Goal: Information Seeking & Learning: Check status

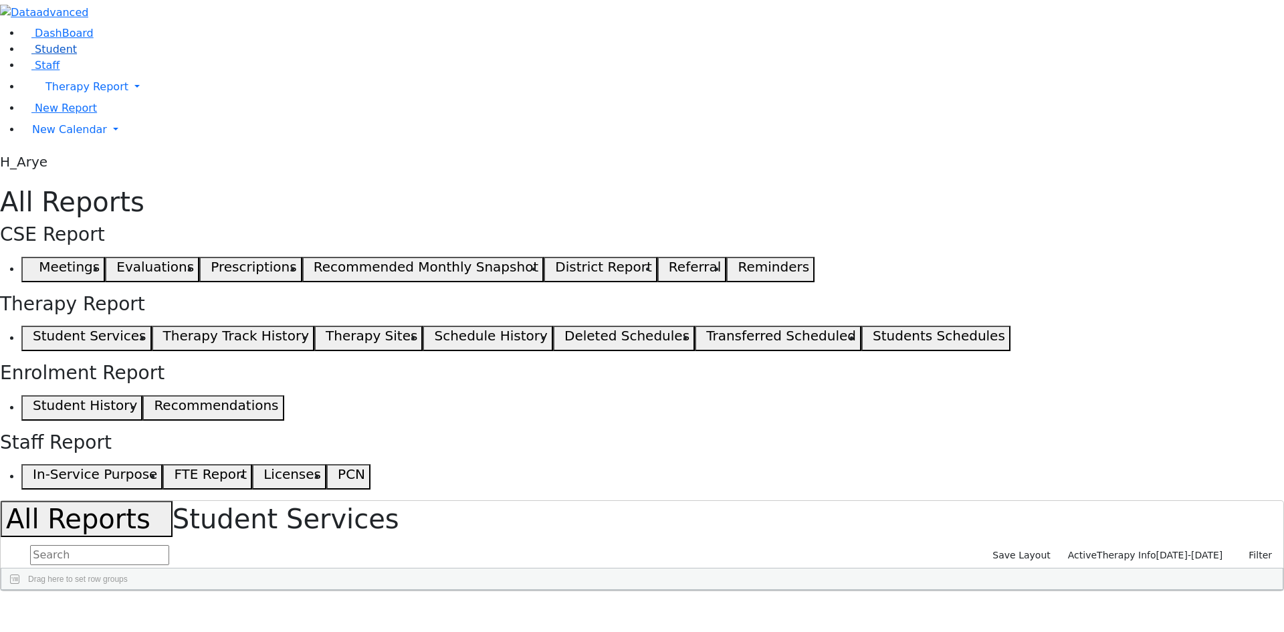
click at [77, 56] on link "Student" at bounding box center [49, 49] width 56 height 13
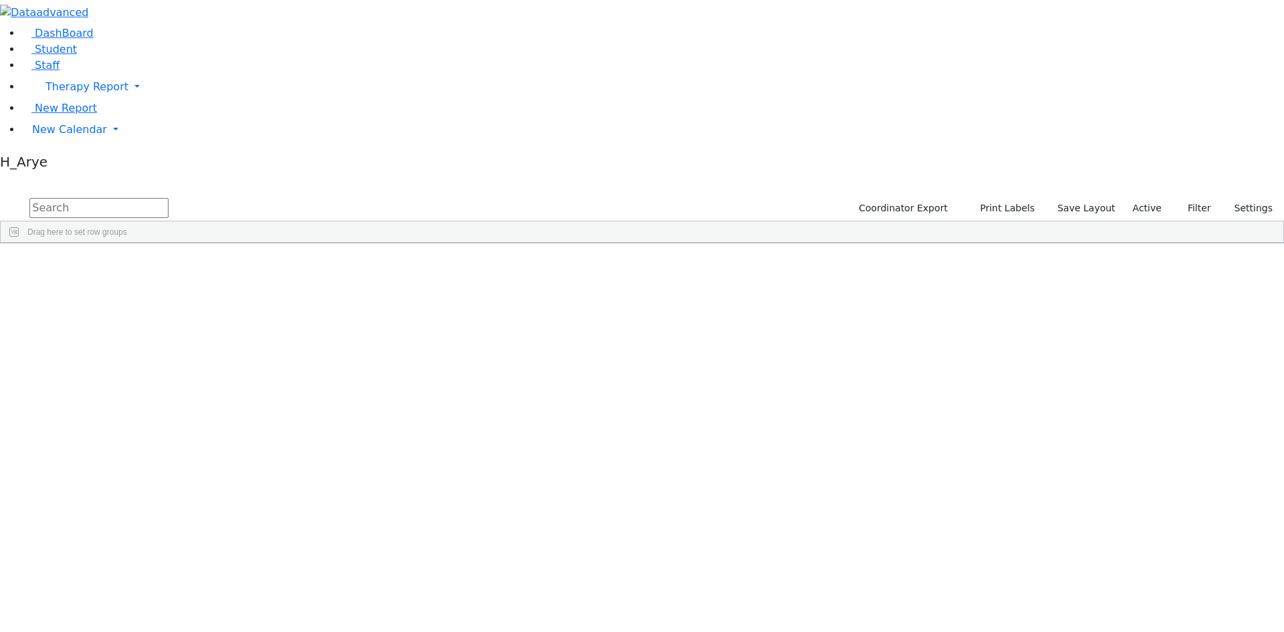
click at [169, 198] on input "text" at bounding box center [98, 208] width 139 height 20
type input "sha spi"
click at [825, 302] on div "ישעי' גדלי'" at bounding box center [790, 311] width 68 height 19
click at [1019, 604] on span "Yiddish Name" at bounding box center [986, 613] width 68 height 19
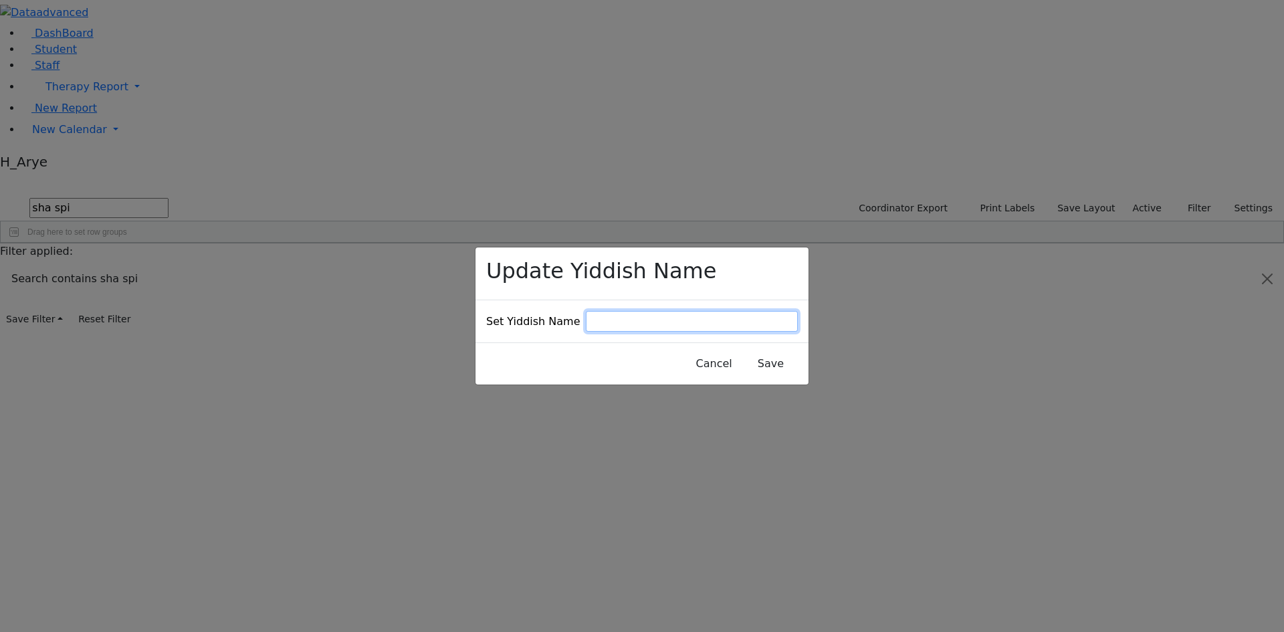
click at [670, 311] on input at bounding box center [692, 321] width 212 height 21
type input "a"
type input "שפיטצער [PERSON_NAME]"
click at [766, 351] on button "Save" at bounding box center [771, 363] width 60 height 25
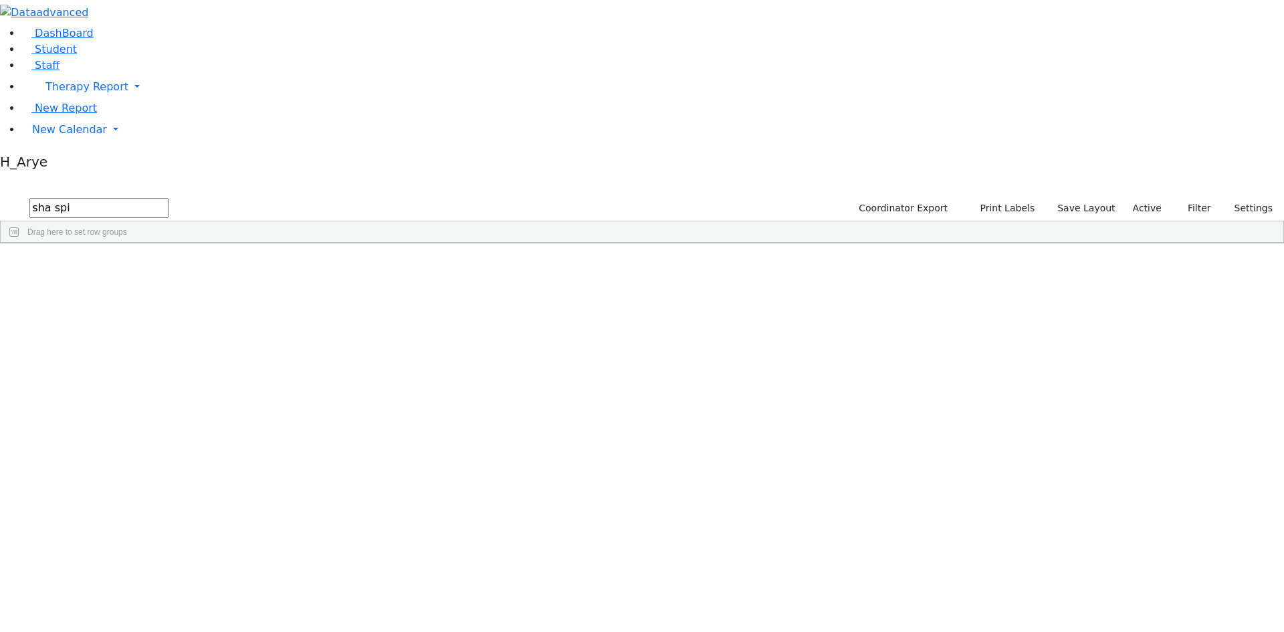
click at [1091, 302] on div "6511126 Spielman Shia 12/29/2020 ק"ג Klein Heller Shoshana AH The Preschool Iti…" at bounding box center [635, 293] width 1269 height 56
drag, startPoint x: 262, startPoint y: 51, endPoint x: 0, endPoint y: 78, distance: 262.9
click at [0, 78] on div "DashBoard Student Staff Therapy Report Student Old Calendar Report H_Arye" at bounding box center [642, 121] width 1284 height 243
click at [476, 248] on span at bounding box center [470, 253] width 11 height 11
click at [521, 247] on span "filter" at bounding box center [509, 255] width 23 height 17
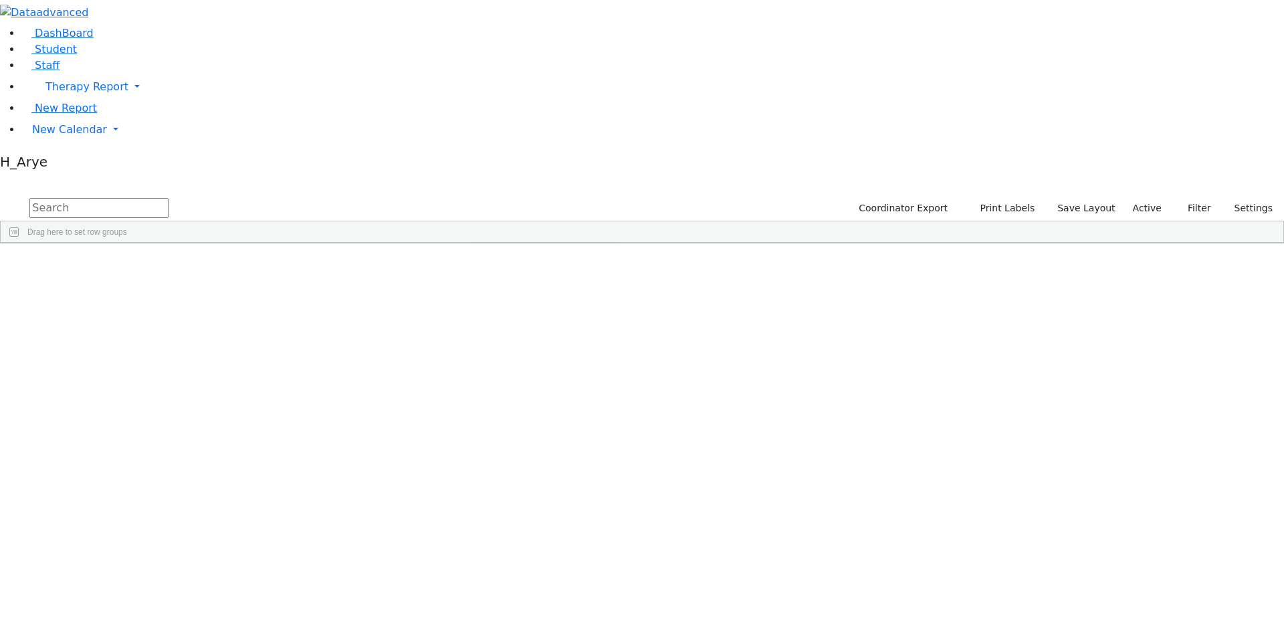
click at [523, 327] on div "(Select All)" at bounding box center [504, 331] width 38 height 9
click at [496, 359] on div "AH" at bounding box center [490, 363] width 11 height 9
click at [169, 198] on input "text" at bounding box center [98, 208] width 139 height 20
click at [680, 248] on span at bounding box center [674, 253] width 11 height 11
click at [692, 250] on span "general" at bounding box center [686, 255] width 11 height 11
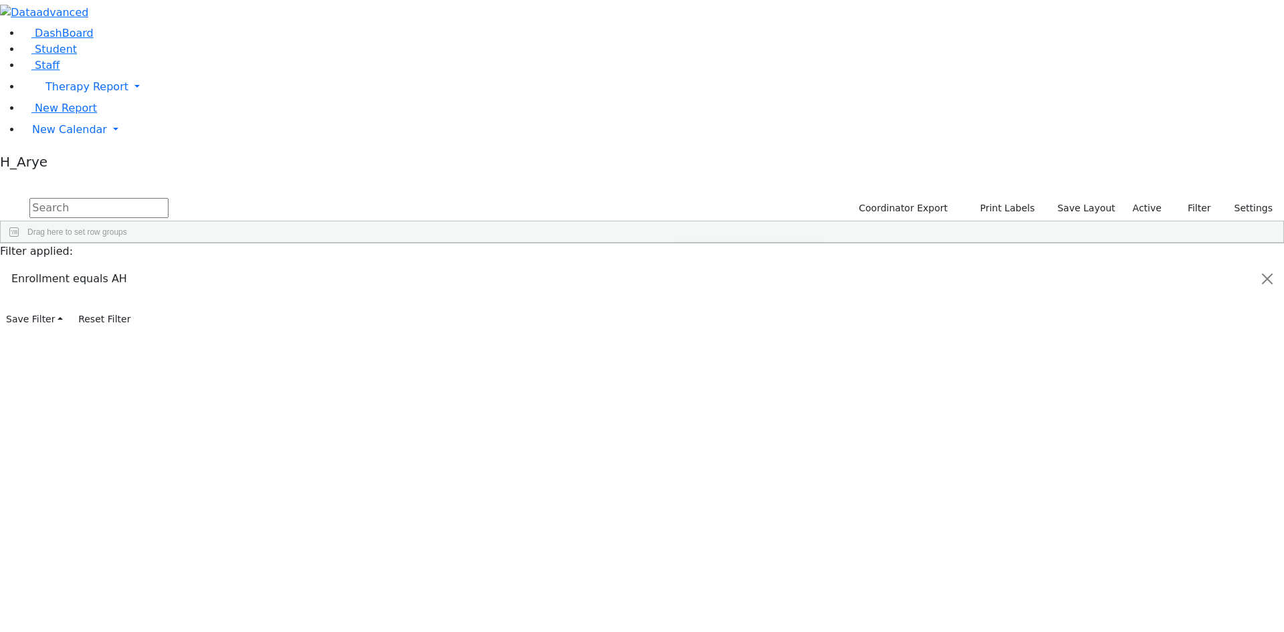
click at [339, 248] on span at bounding box center [333, 253] width 11 height 11
click at [379, 250] on span "filter" at bounding box center [373, 255] width 11 height 11
click at [387, 327] on div "(Select All)" at bounding box center [367, 331] width 38 height 9
click at [370, 391] on div "פרי א'" at bounding box center [358, 395] width 21 height 9
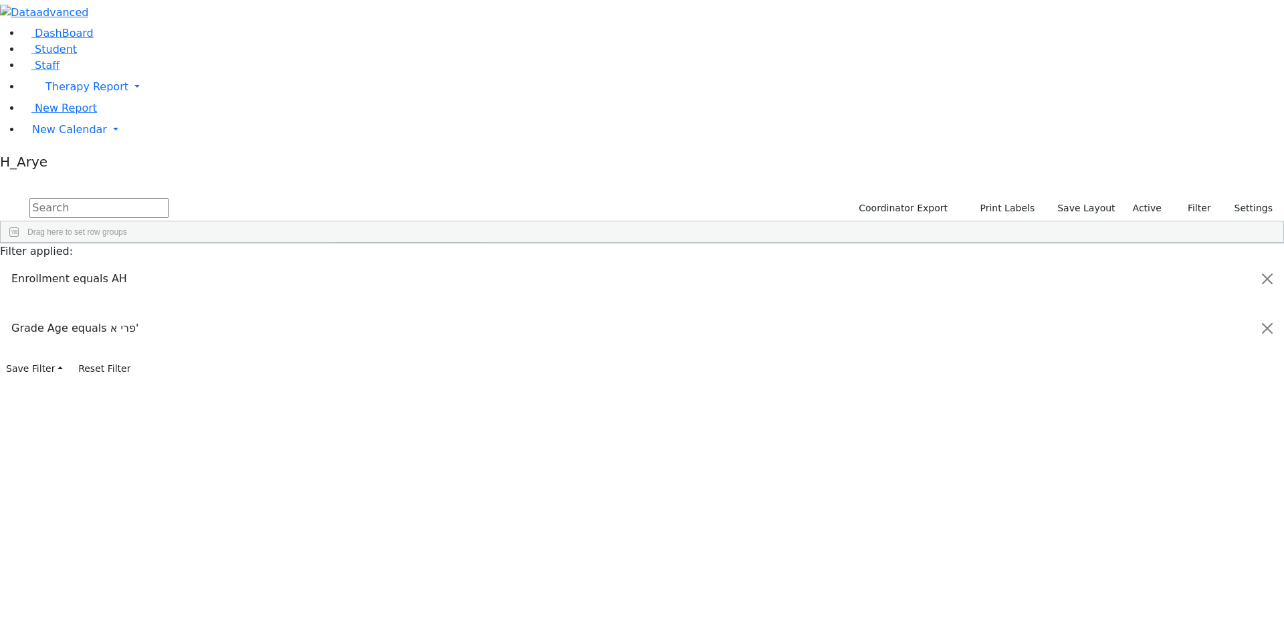
click at [360, 407] on div "ק"ג" at bounding box center [354, 411] width 12 height 9
click at [373, 391] on div "פרי א'" at bounding box center [353, 396] width 37 height 11
click at [360, 407] on div "ק"ג" at bounding box center [354, 411] width 12 height 9
click at [370, 391] on div "פרי א'" at bounding box center [358, 395] width 21 height 9
click at [346, 375] on input "checkbox" at bounding box center [340, 380] width 11 height 11
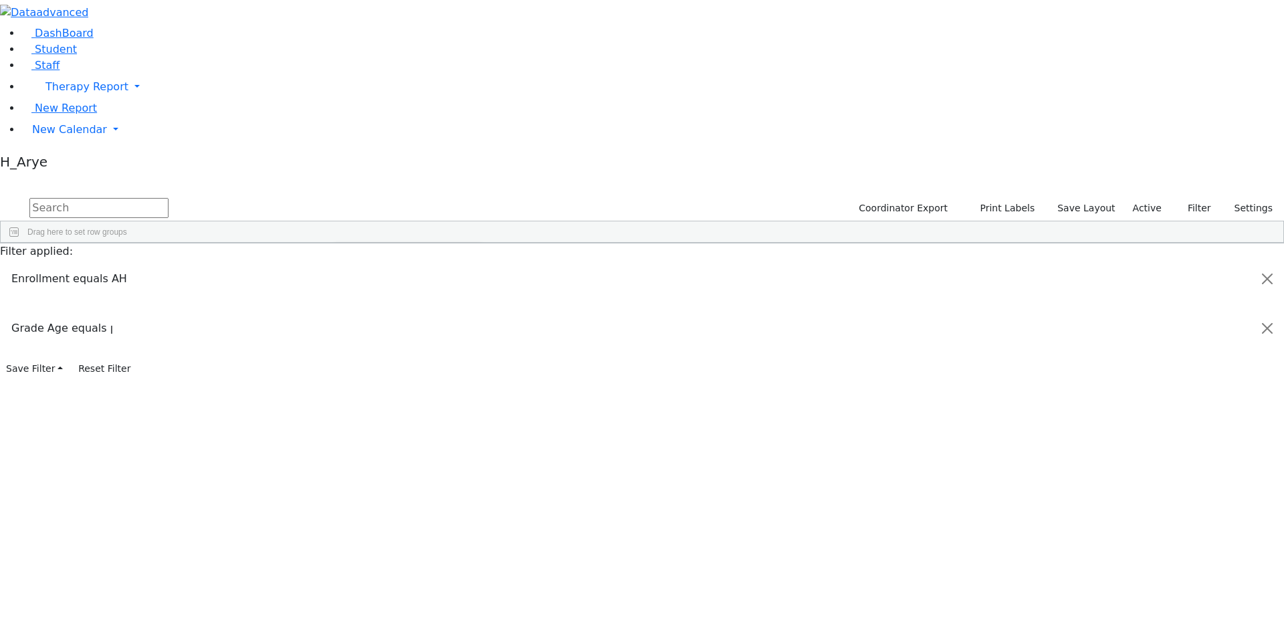
click at [346, 375] on input "checkbox" at bounding box center [340, 380] width 11 height 11
click at [370, 391] on div "פרי א'" at bounding box center [358, 395] width 21 height 9
click at [360, 407] on div "ק"ג" at bounding box center [354, 411] width 12 height 9
click at [169, 198] on input "text" at bounding box center [98, 208] width 139 height 20
click at [347, 265] on div "ק"ג" at bounding box center [313, 274] width 68 height 19
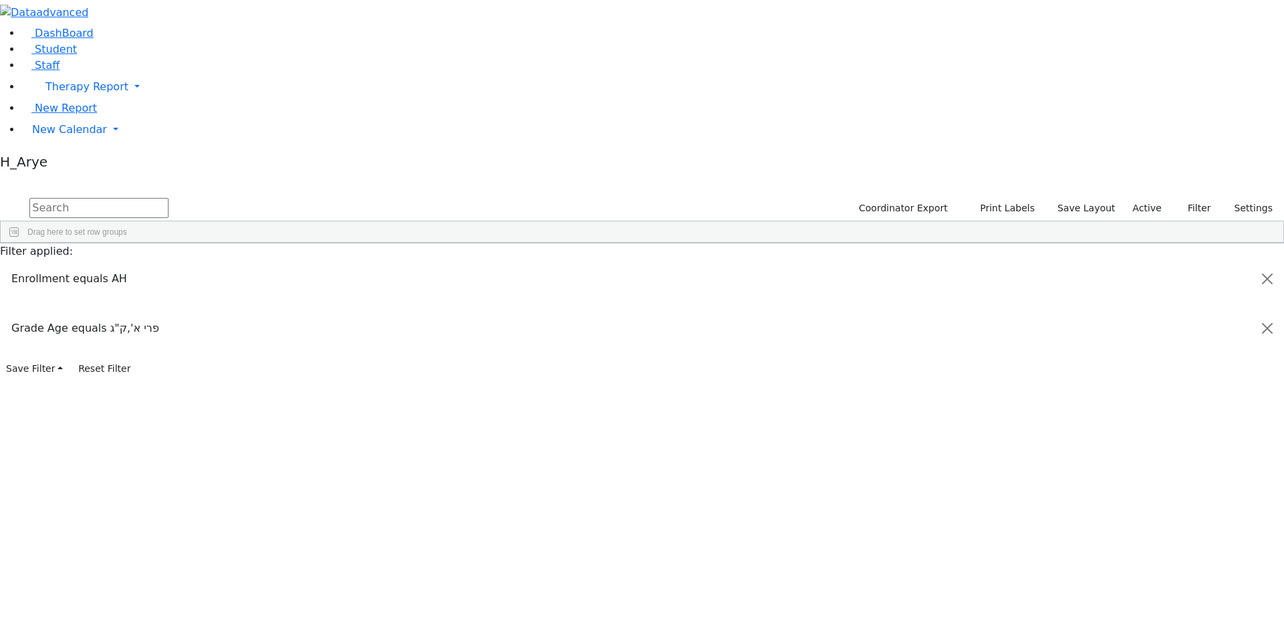
click at [347, 302] on div "ק"ג" at bounding box center [313, 311] width 68 height 19
click at [279, 265] on div "[DATE]" at bounding box center [245, 274] width 68 height 19
click at [415, 265] on div "Unknown" at bounding box center [381, 274] width 68 height 19
click at [860, 541] on span "Multiple Fields" at bounding box center [827, 550] width 68 height 19
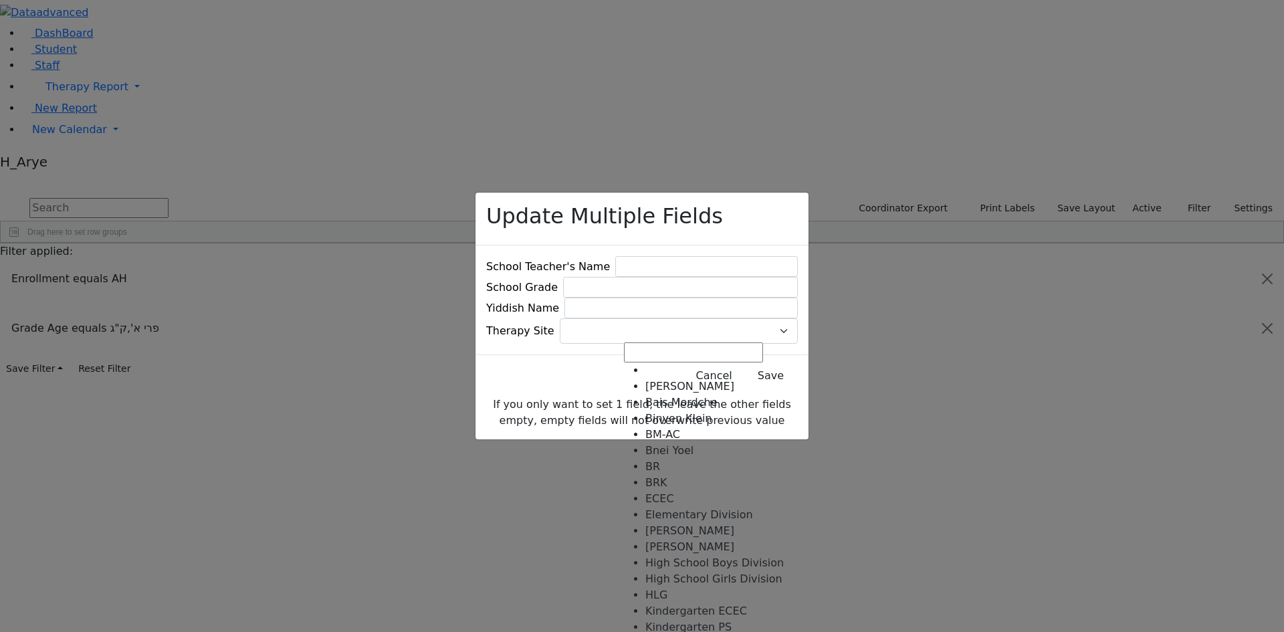
click at [798, 331] on span at bounding box center [798, 331] width 0 height 0
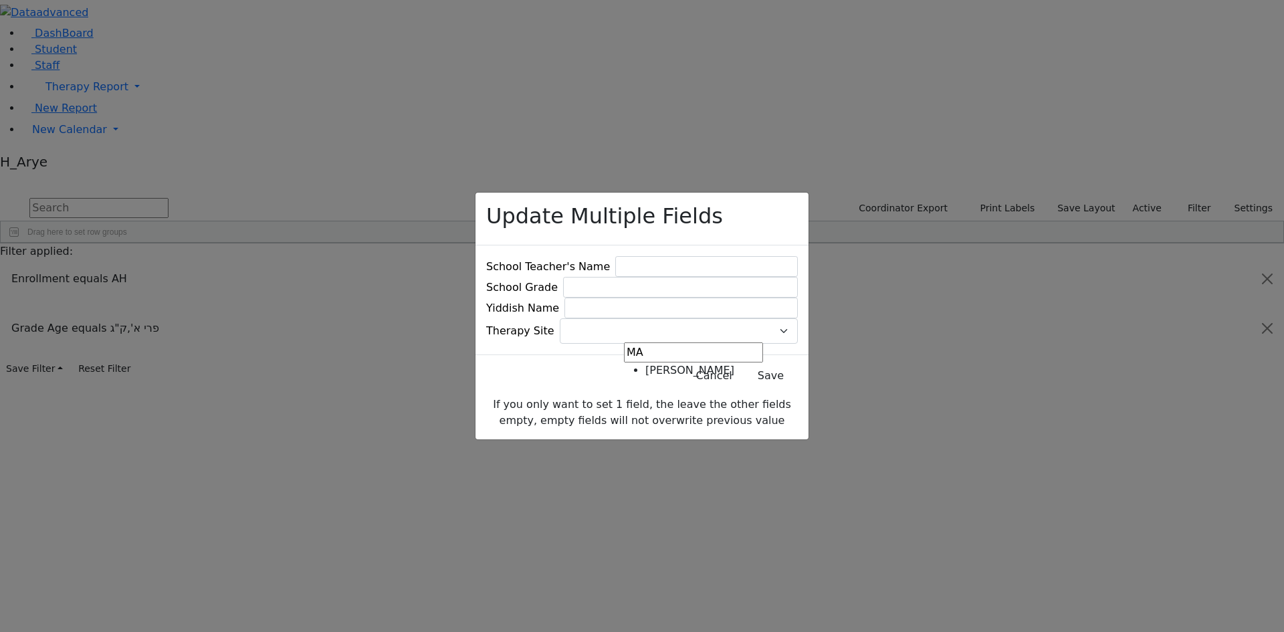
type input "MA"
select select "16"
click at [746, 384] on button "Save" at bounding box center [771, 375] width 60 height 25
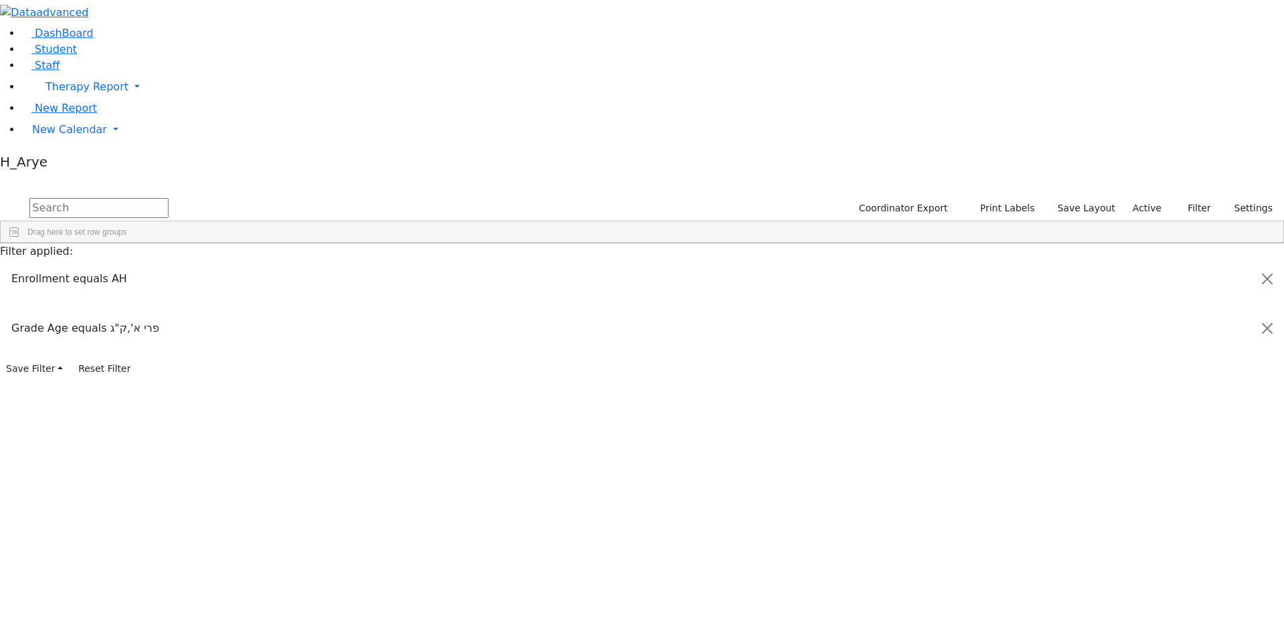
click at [688, 302] on div "Bais Mordche" at bounding box center [654, 311] width 68 height 19
click at [877, 584] on span "Multiple Fields" at bounding box center [844, 593] width 68 height 19
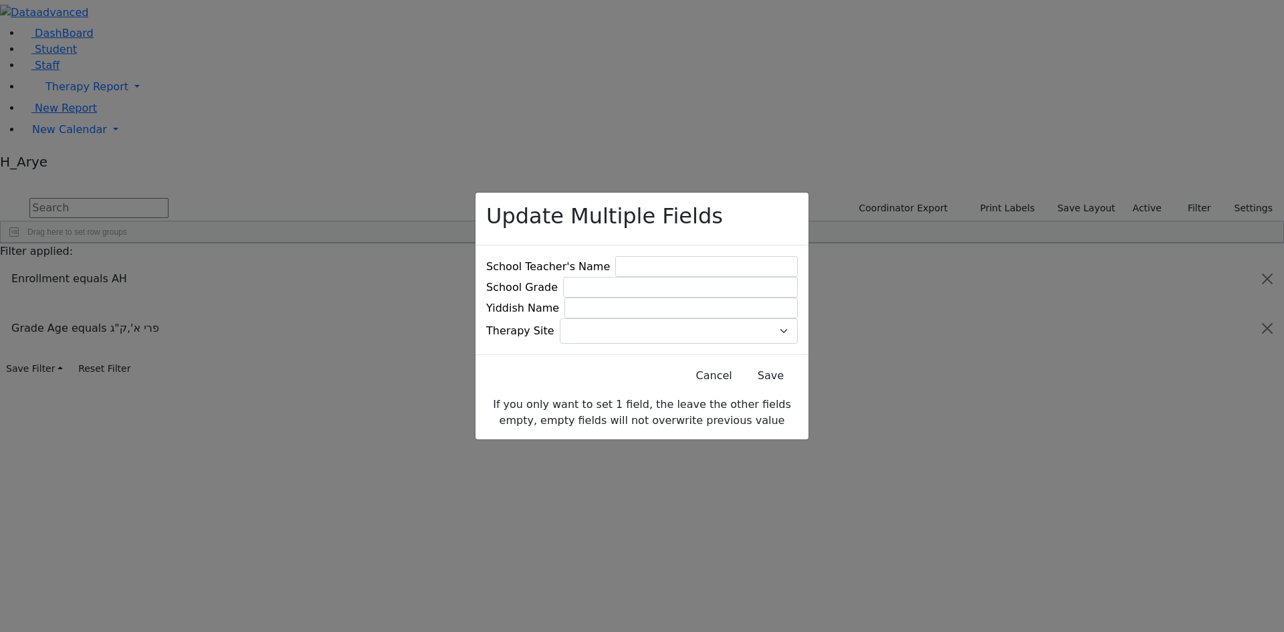
click at [798, 331] on span at bounding box center [798, 331] width 0 height 0
type input "צ"
type input "MA"
click at [749, 383] on button "Save" at bounding box center [771, 375] width 60 height 25
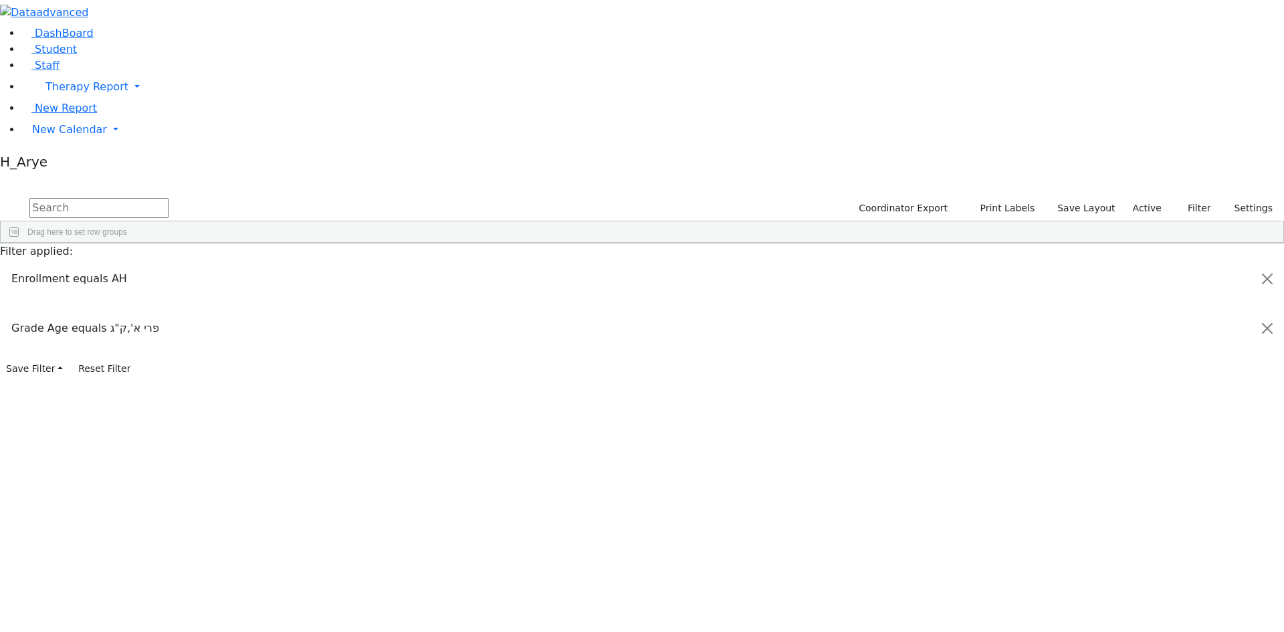
click at [552, 396] on div "The Preschool Itinerant" at bounding box center [518, 405] width 68 height 19
click at [734, 600] on span "Site" at bounding box center [701, 609] width 68 height 19
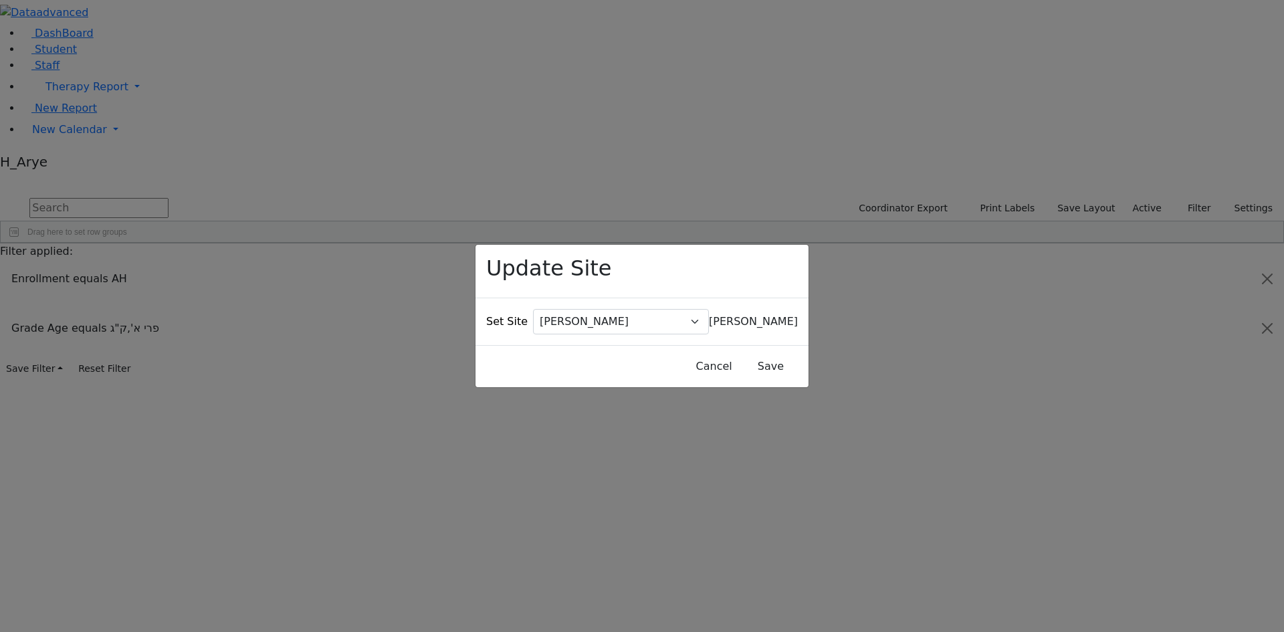
click at [709, 315] on span "[PERSON_NAME]" at bounding box center [753, 321] width 89 height 13
type input "צ"
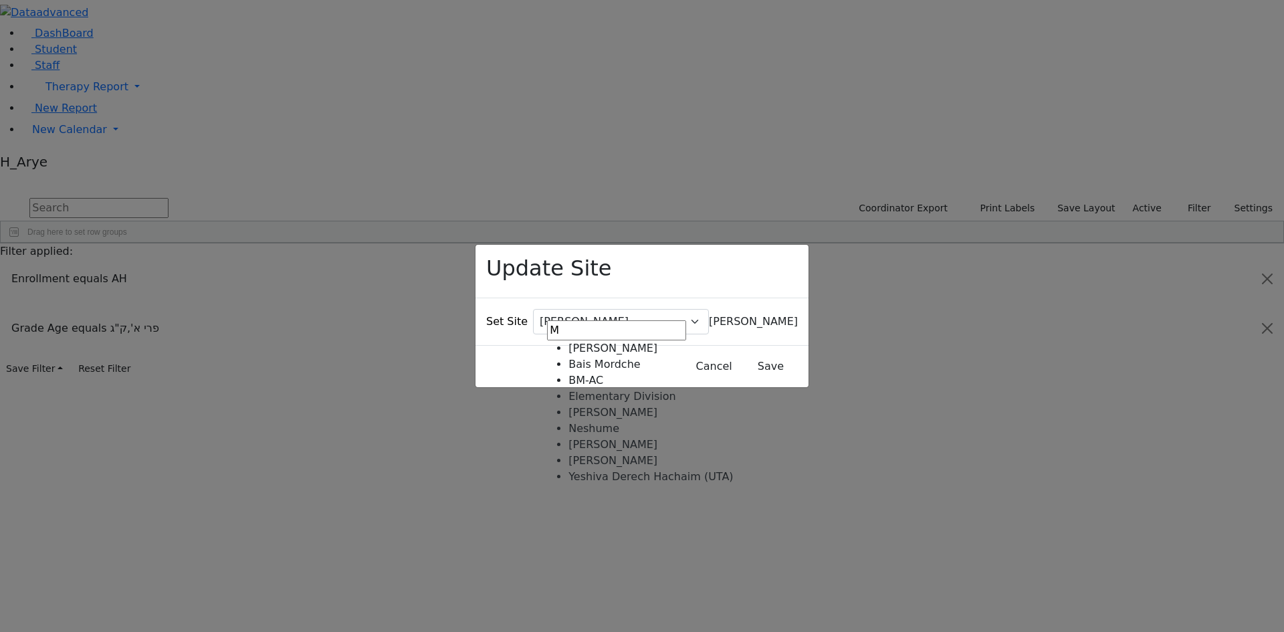
type input "MA"
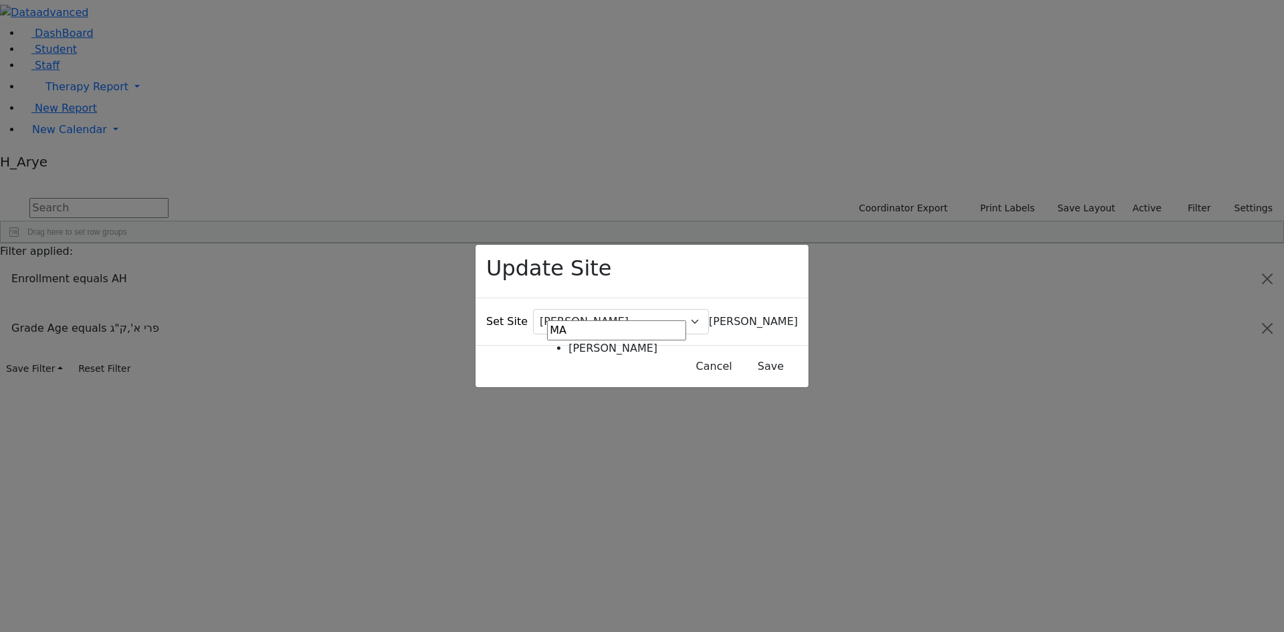
select select "16"
click at [764, 354] on button "Save" at bounding box center [771, 366] width 60 height 25
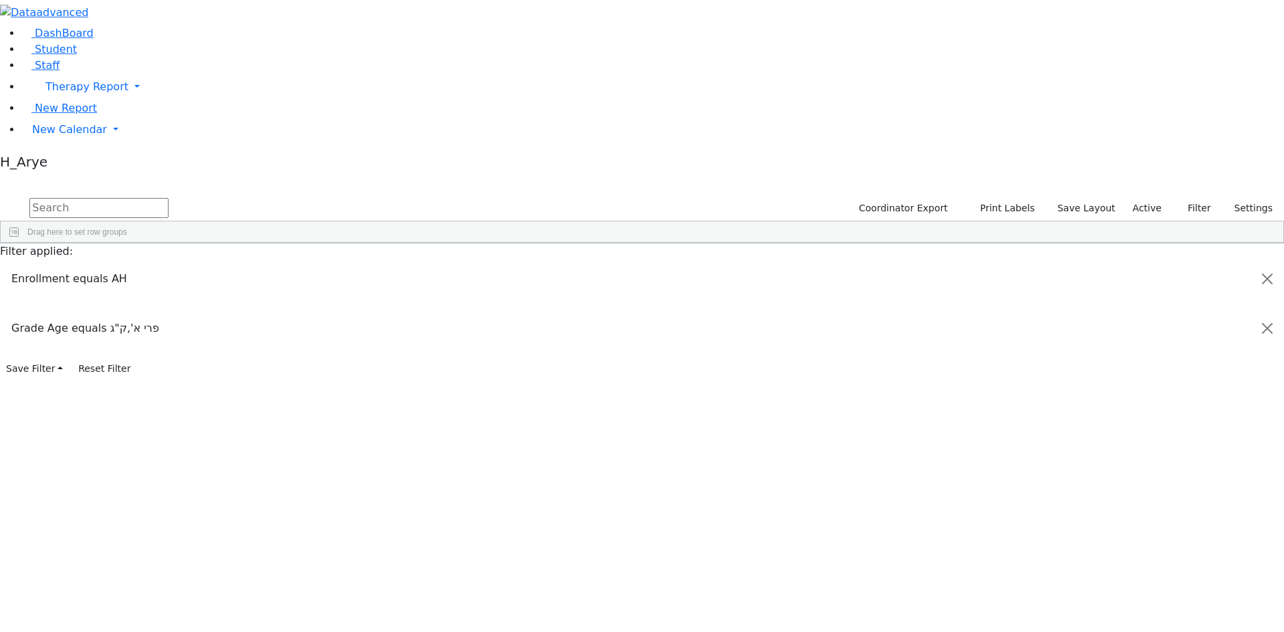
click at [552, 415] on div "Itinerant Boys" at bounding box center [518, 424] width 68 height 19
click at [738, 622] on span "Site" at bounding box center [704, 631] width 68 height 19
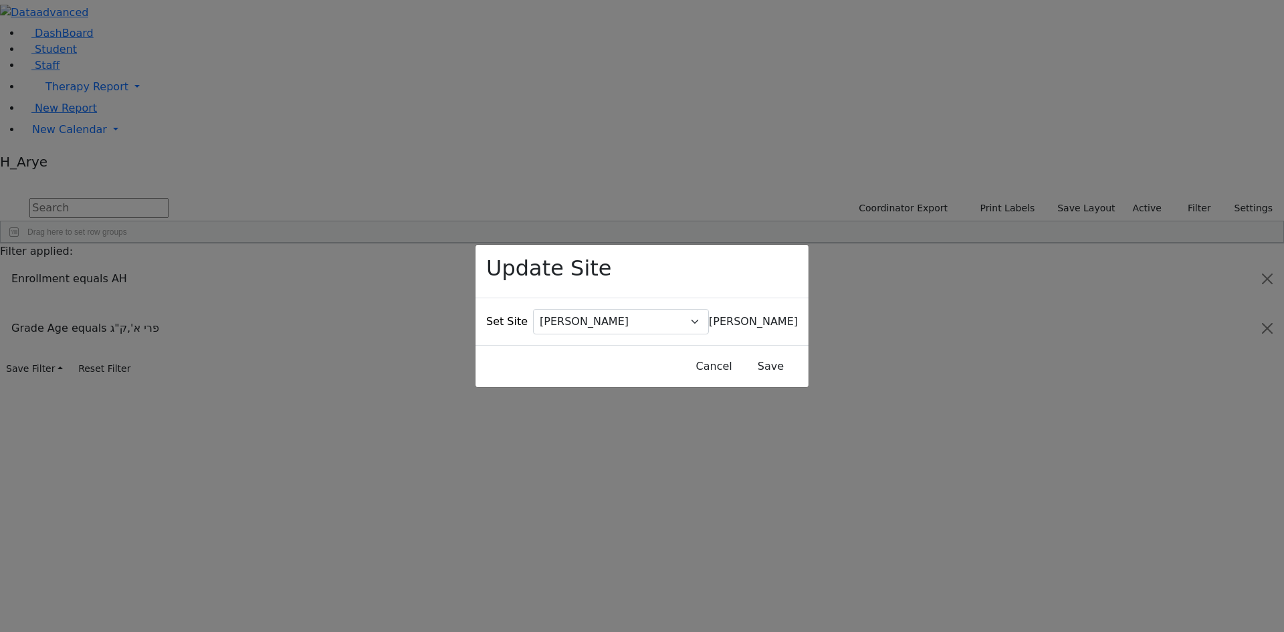
click at [709, 315] on span "[PERSON_NAME]" at bounding box center [753, 321] width 89 height 13
type input "MAR"
click at [754, 354] on button "Save" at bounding box center [771, 366] width 60 height 25
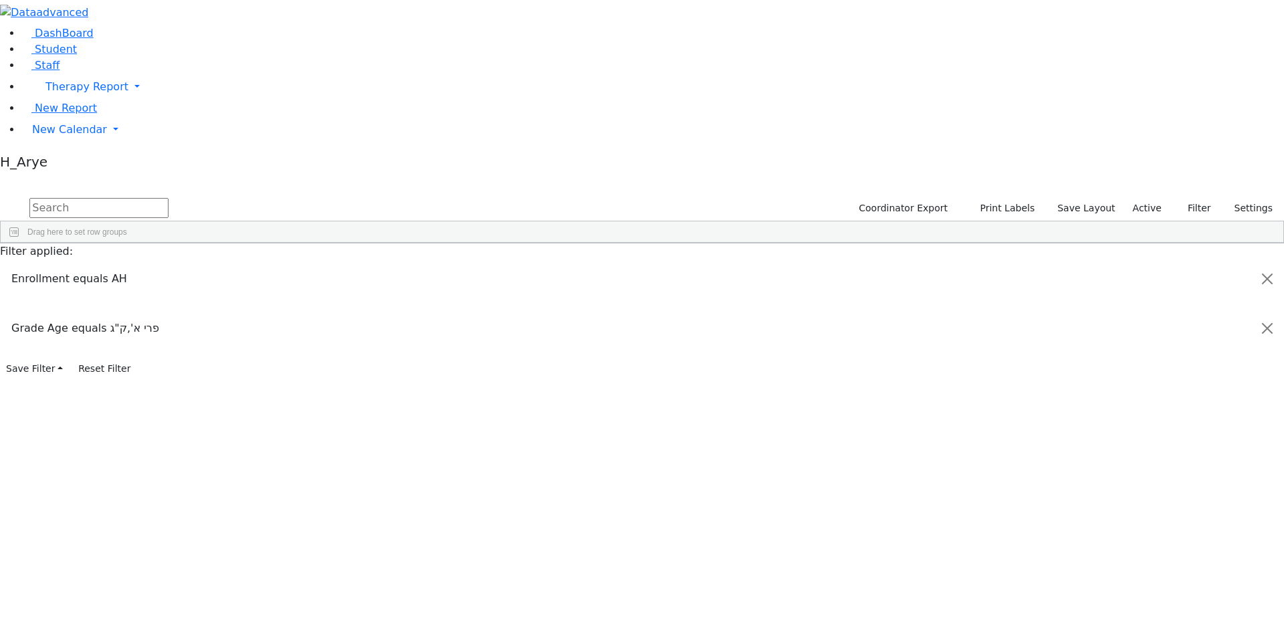
click at [169, 198] on input "text" at bounding box center [98, 208] width 139 height 20
type input "K"
type input "L"
drag, startPoint x: 226, startPoint y: 56, endPoint x: 121, endPoint y: 49, distance: 105.2
click at [121, 49] on div "DashBoard Student Staff Therapy Report Student Old Calendar Report H_Arye" at bounding box center [642, 214] width 1284 height 429
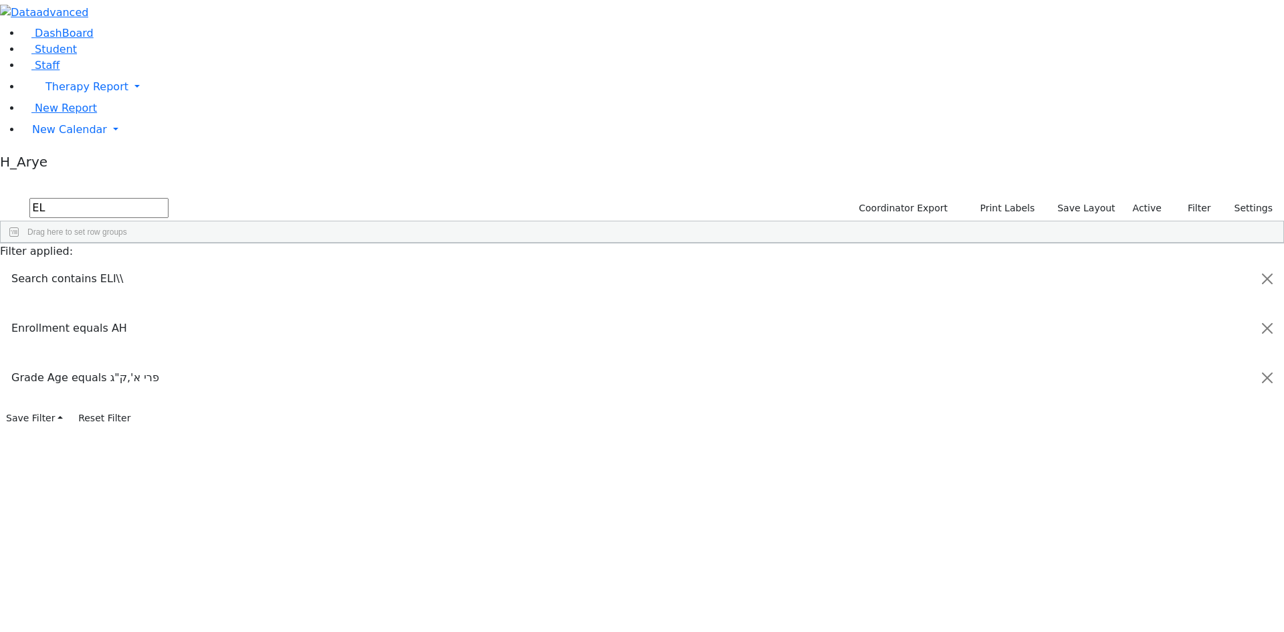
type input "E"
type input "M"
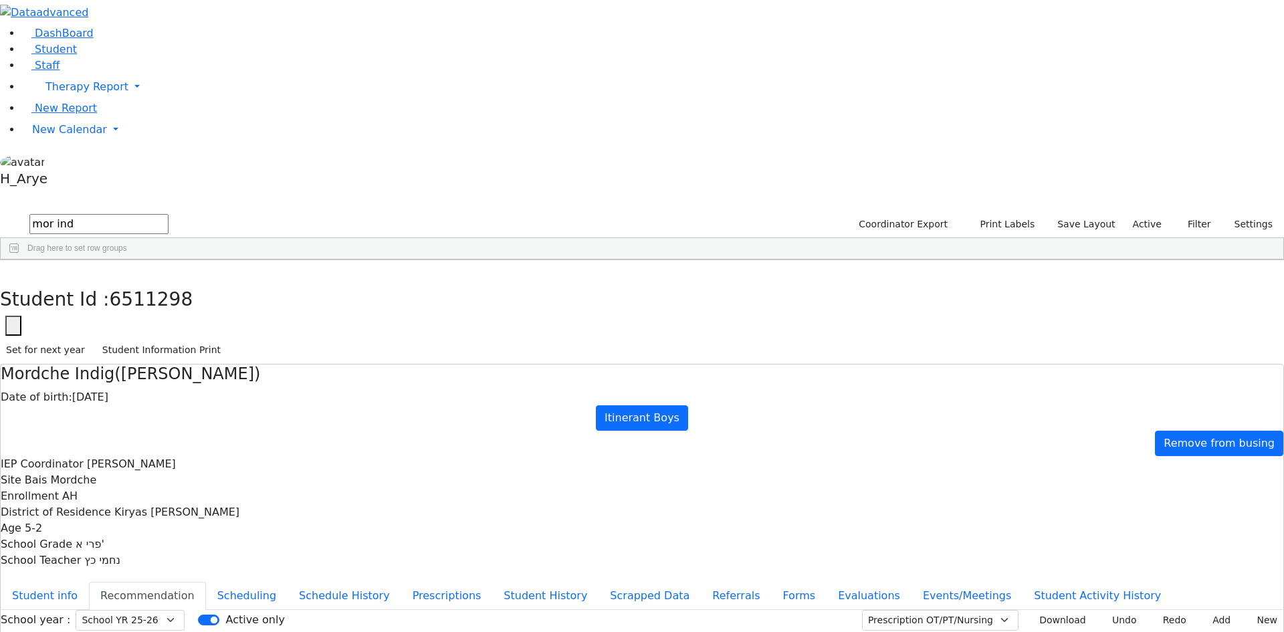
click at [169, 214] on input "mor ind" at bounding box center [98, 224] width 139 height 20
drag, startPoint x: 239, startPoint y: 57, endPoint x: 81, endPoint y: 63, distance: 158.0
click at [81, 62] on div "DashBoard Student Staff Therapy Report Student Old Calendar Report H_Arye" at bounding box center [642, 385] width 1284 height 771
click at [206, 300] on div "Lazer" at bounding box center [171, 309] width 69 height 19
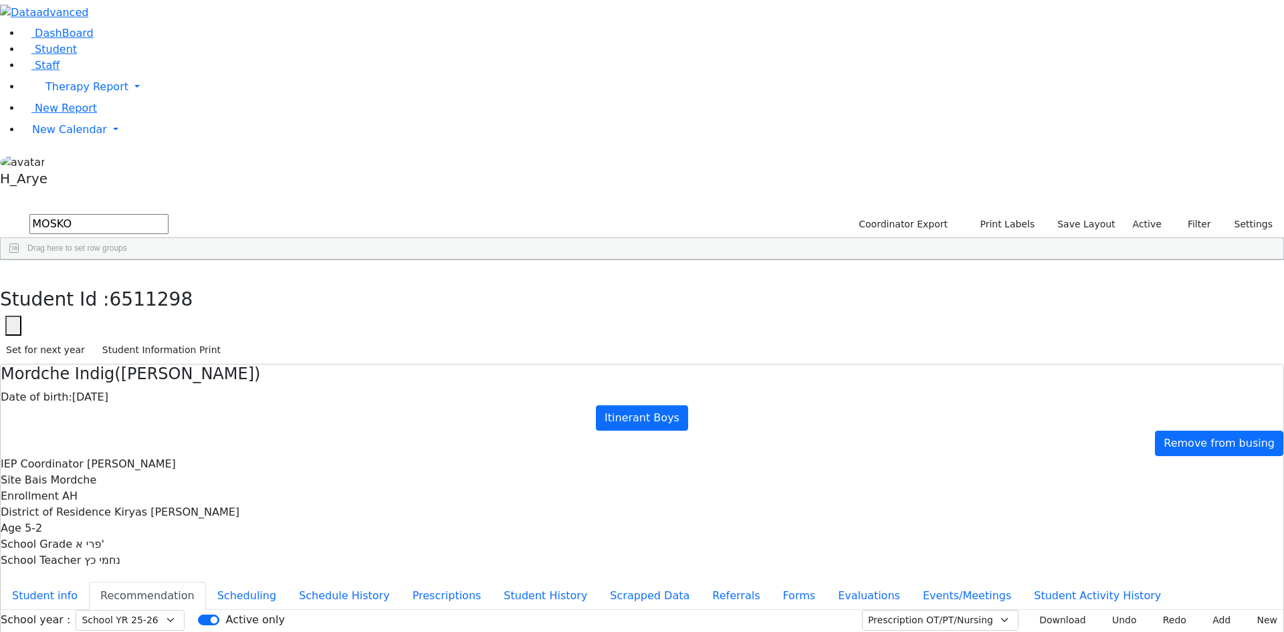
click at [206, 300] on div "Lazer" at bounding box center [171, 309] width 69 height 19
click at [288, 582] on button "Scheduling" at bounding box center [247, 596] width 82 height 28
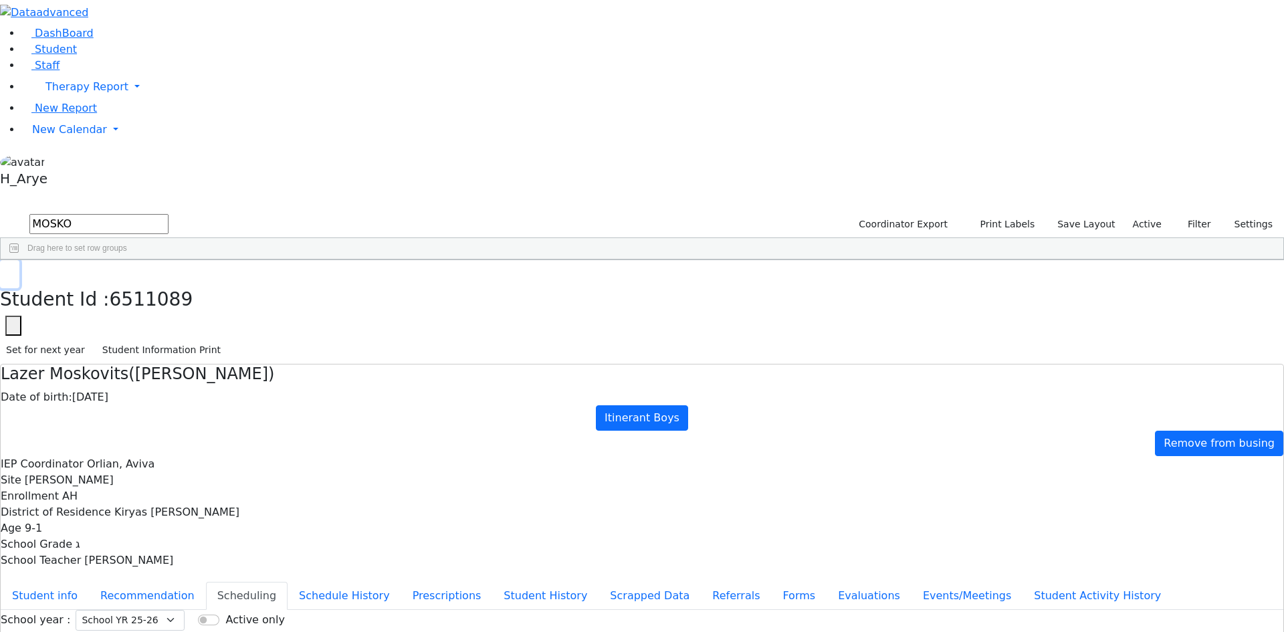
click at [19, 260] on button "button" at bounding box center [9, 274] width 19 height 28
drag, startPoint x: 240, startPoint y: 47, endPoint x: 77, endPoint y: 48, distance: 163.2
click at [77, 48] on div "DashBoard Student Staff Therapy Report Student Old Calendar Report H_Arye" at bounding box center [642, 385] width 1284 height 771
type input "ע"
drag, startPoint x: 248, startPoint y: 65, endPoint x: 7, endPoint y: 56, distance: 241.6
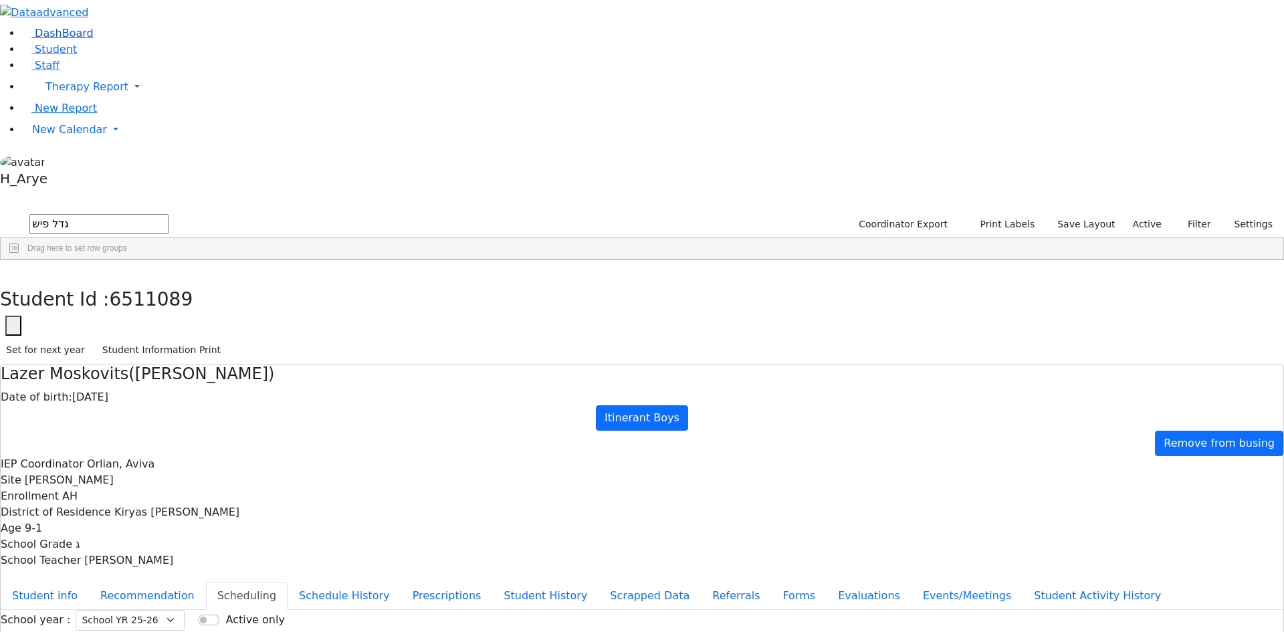
click at [7, 56] on div "DashBoard Student Staff Therapy Report Student Old Calendar Report H_Arye" at bounding box center [642, 385] width 1284 height 771
type input "אלימ אשכנ"
click at [68, 282] on div "6511124" at bounding box center [35, 291] width 68 height 19
click at [328, 582] on button "Schedule History" at bounding box center [345, 596] width 114 height 28
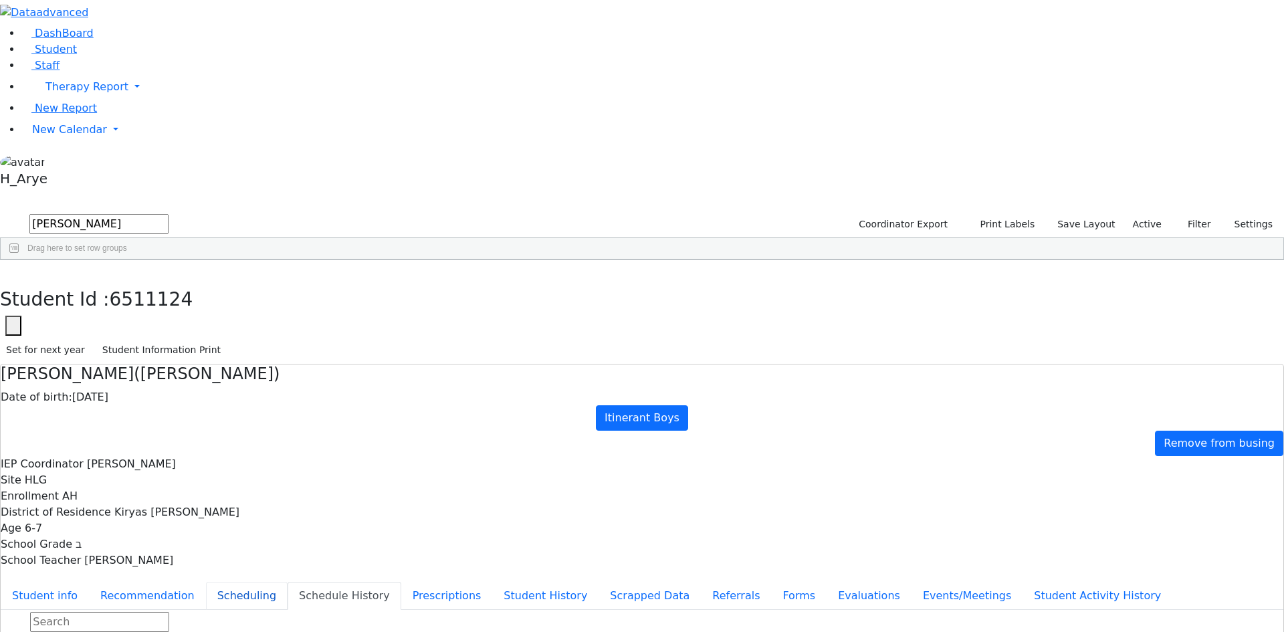
click at [288, 582] on button "Scheduling" at bounding box center [247, 596] width 82 height 28
click at [19, 260] on button "button" at bounding box center [9, 274] width 19 height 28
drag, startPoint x: 271, startPoint y: 57, endPoint x: 38, endPoint y: 64, distance: 232.9
click at [45, 67] on div "DashBoard Student Staff Therapy Report Student Old Calendar Report H_Arye" at bounding box center [642, 385] width 1284 height 771
drag, startPoint x: 231, startPoint y: 45, endPoint x: 5, endPoint y: 58, distance: 225.8
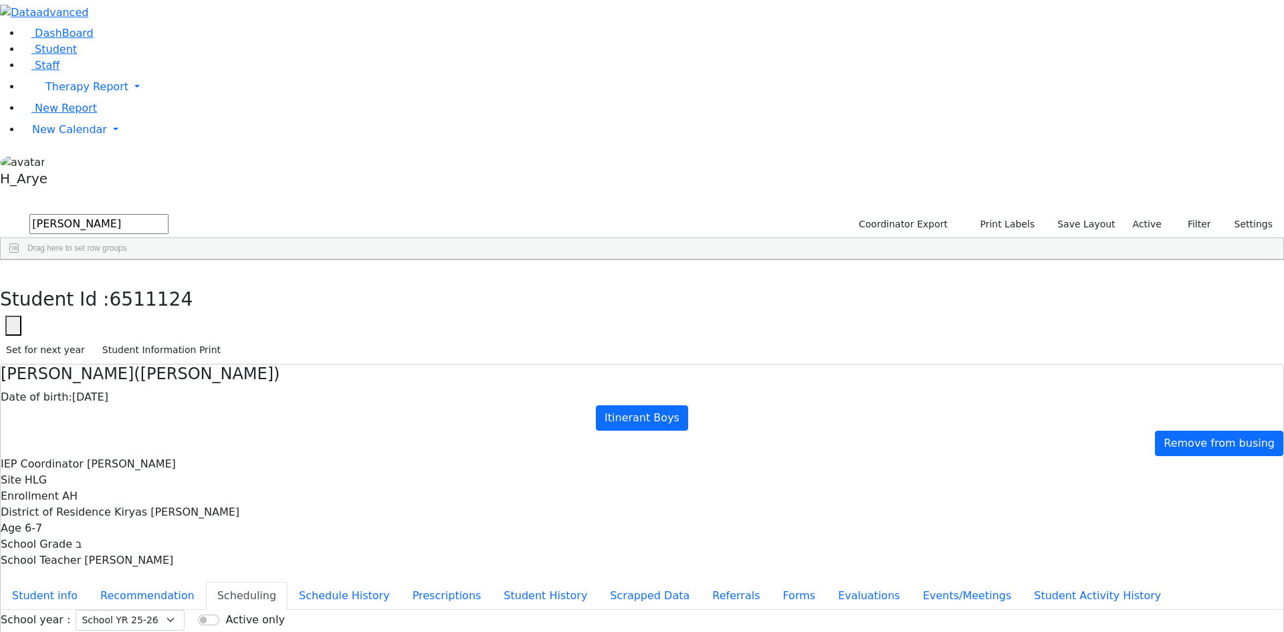
click at [34, 50] on div "DashBoard Student Staff Therapy Report Student Old Calendar Report H_Arye" at bounding box center [642, 385] width 1284 height 771
paste input "1/15/2013"
type input "1"
type input "צ"
type input "mos ma"
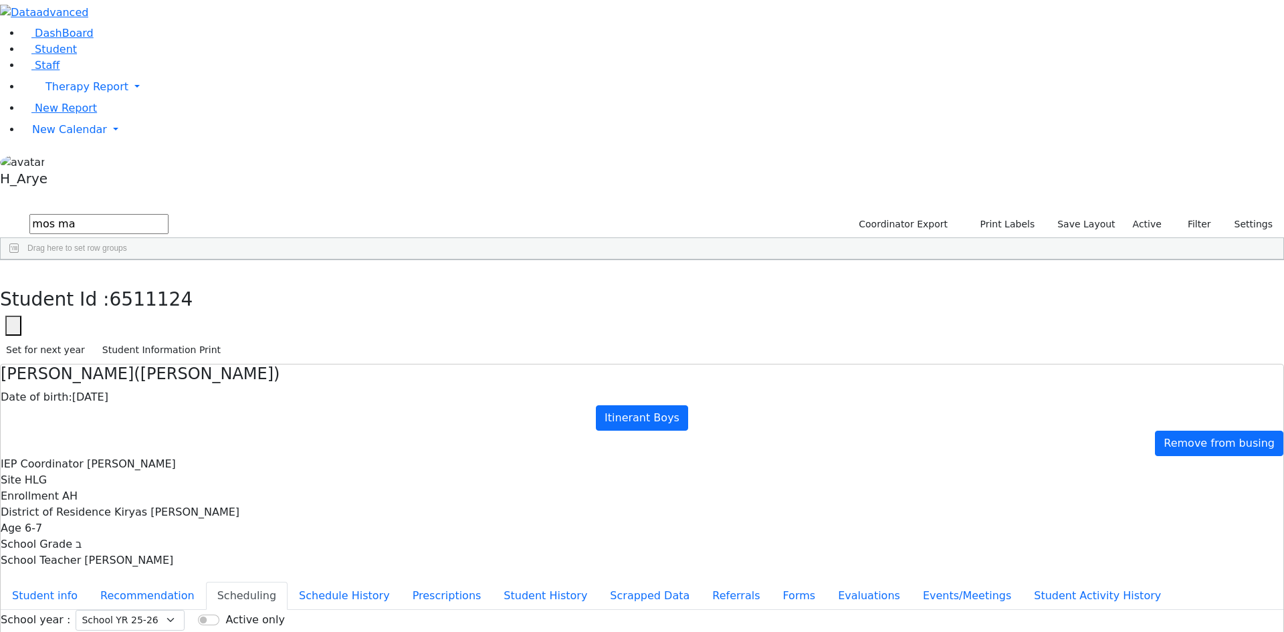
click at [1151, 214] on label "Active" at bounding box center [1147, 224] width 41 height 21
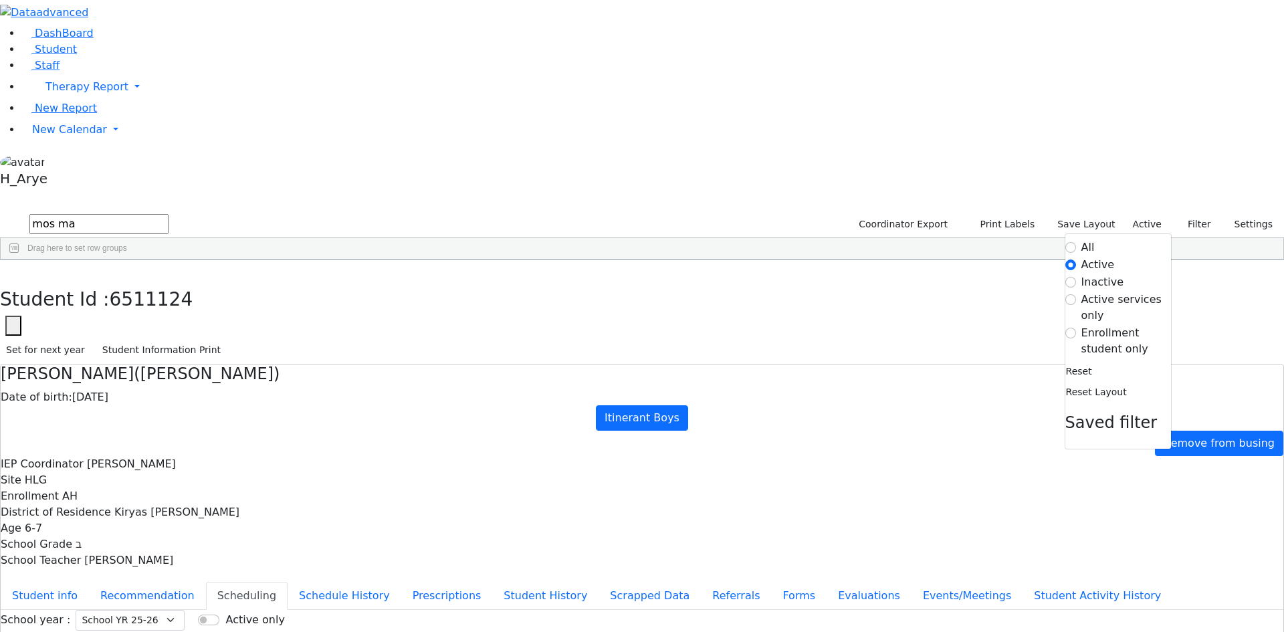
click at [1083, 239] on label "All" at bounding box center [1087, 247] width 13 height 16
click at [1076, 242] on input "All" at bounding box center [1070, 247] width 11 height 11
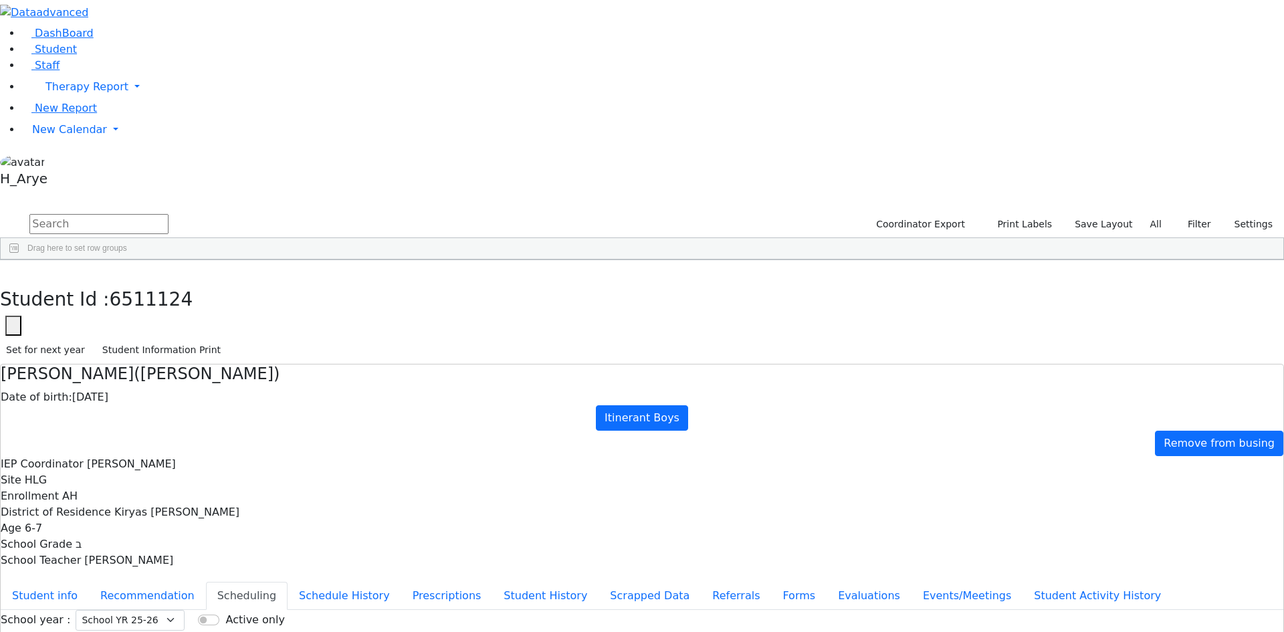
click at [169, 214] on input "text" at bounding box center [98, 224] width 139 height 20
click at [60, 72] on link "Staff" at bounding box center [40, 65] width 38 height 13
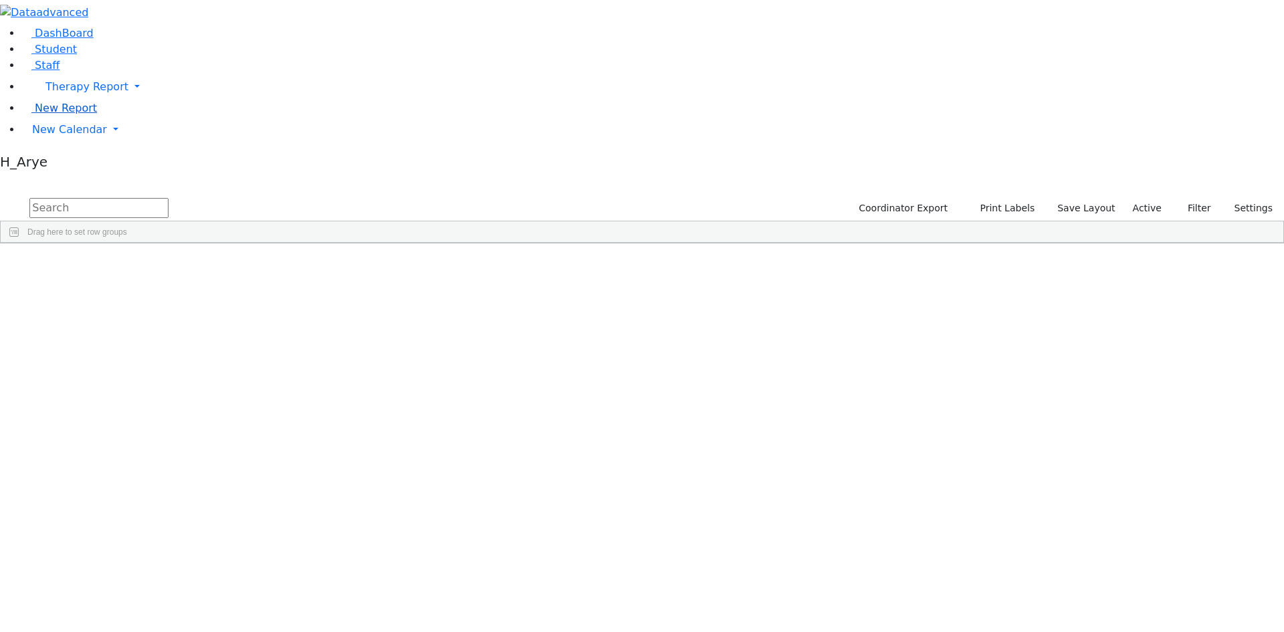
click at [71, 114] on link "New Report" at bounding box center [59, 108] width 76 height 13
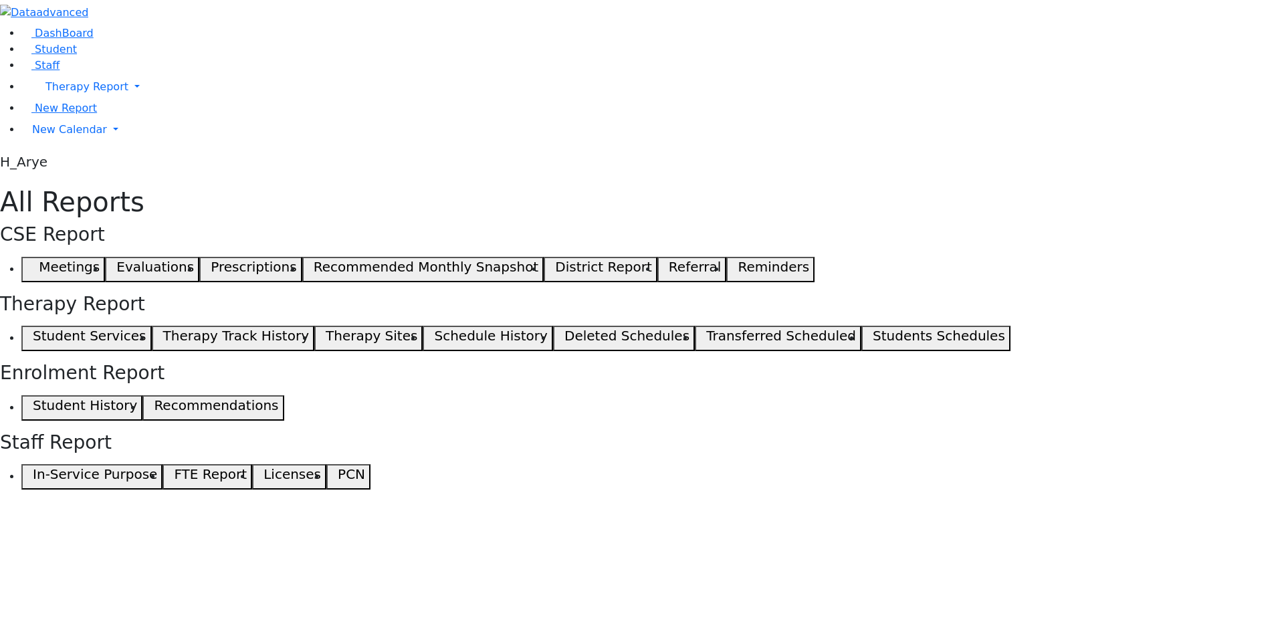
click at [105, 257] on button "Meetings" at bounding box center [63, 269] width 84 height 25
click at [152, 326] on button "Student Services" at bounding box center [86, 338] width 130 height 25
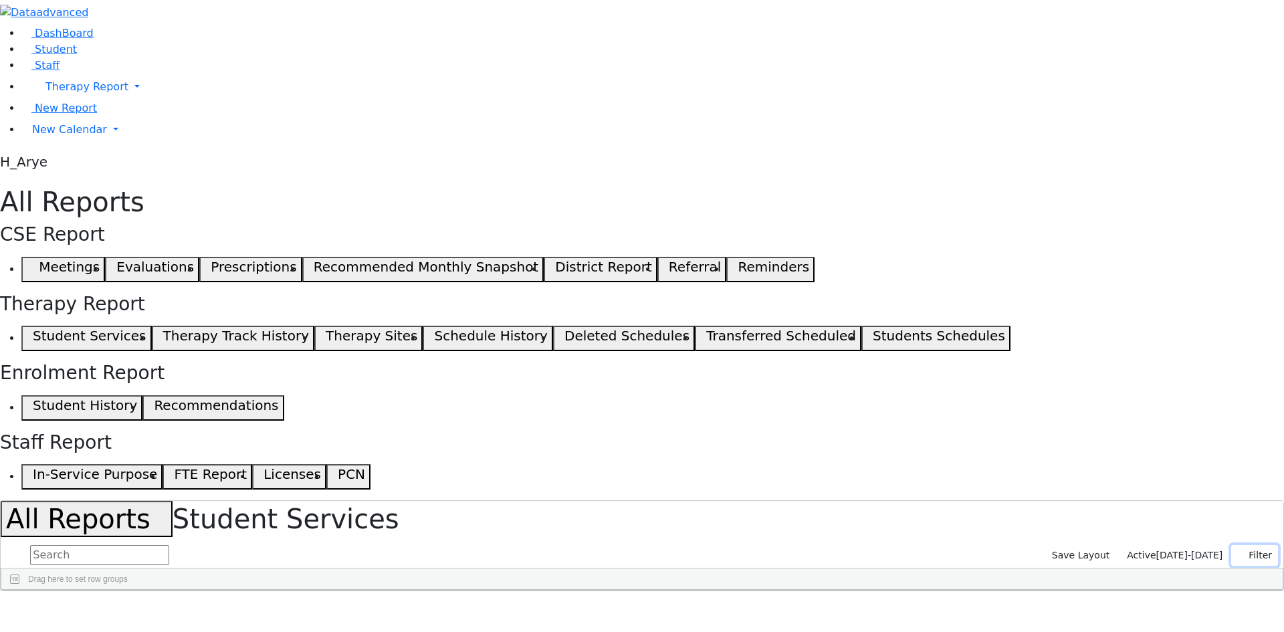
click at [1237, 551] on use "button" at bounding box center [1237, 551] width 0 height 0
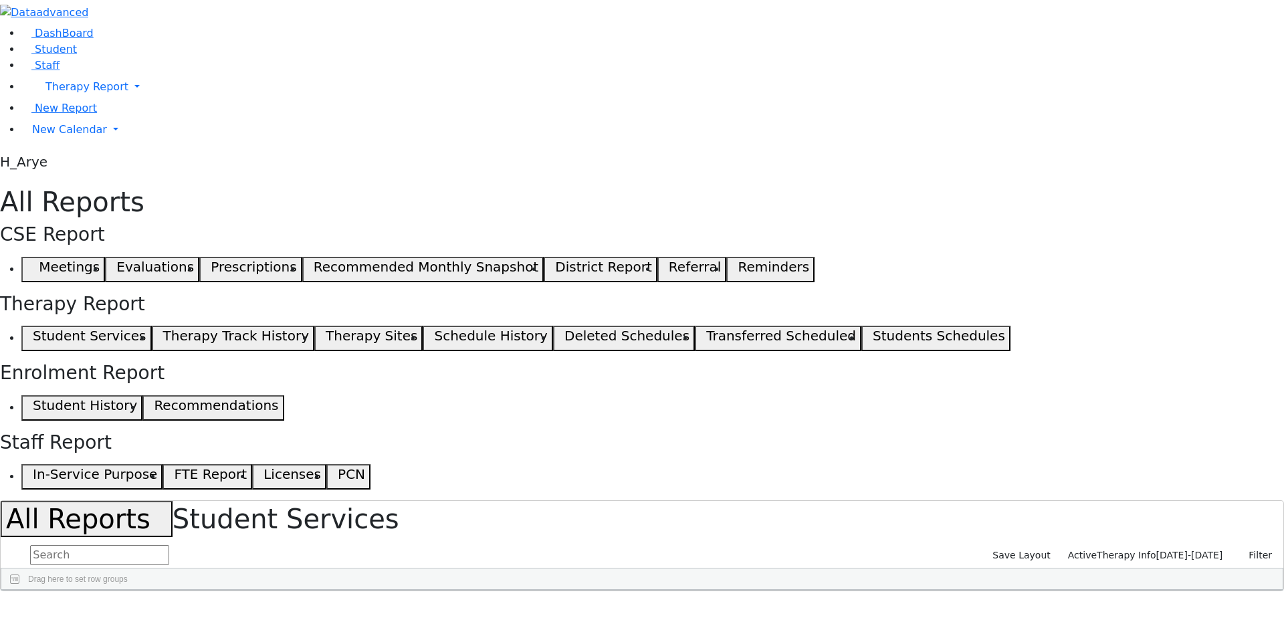
click at [1098, 595] on span at bounding box center [1092, 600] width 11 height 11
click at [1024, 597] on span "filter" at bounding box center [1018, 602] width 11 height 11
click at [169, 545] on input "text" at bounding box center [99, 555] width 139 height 20
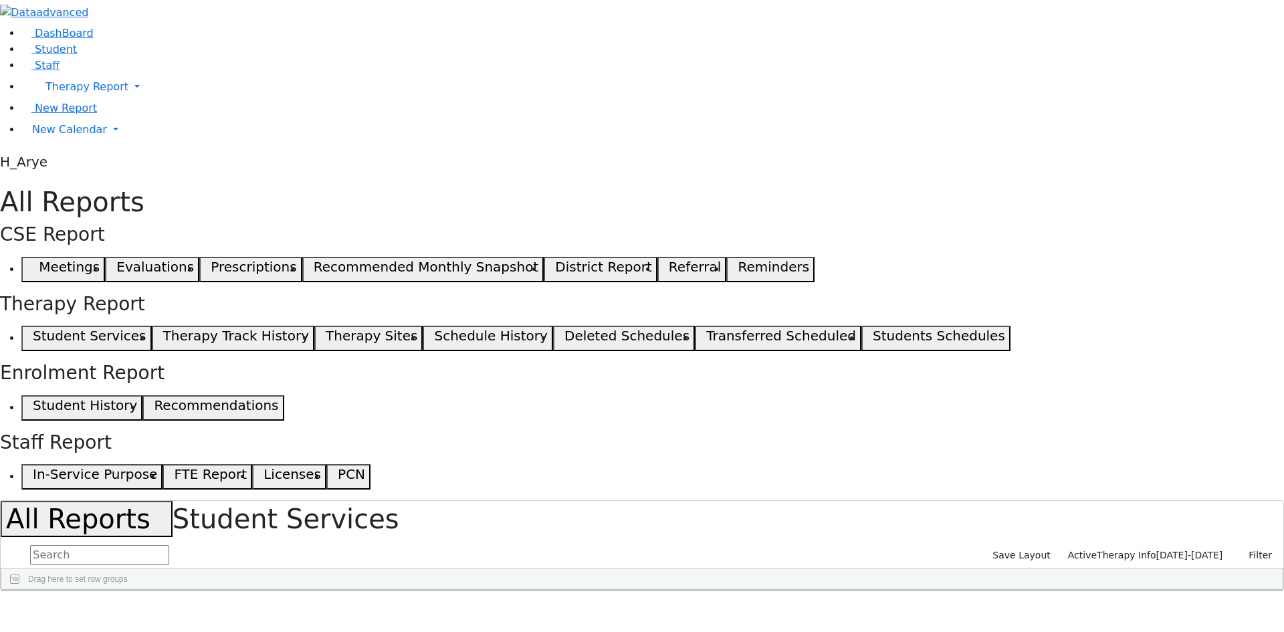
click at [409, 595] on span at bounding box center [404, 600] width 11 height 11
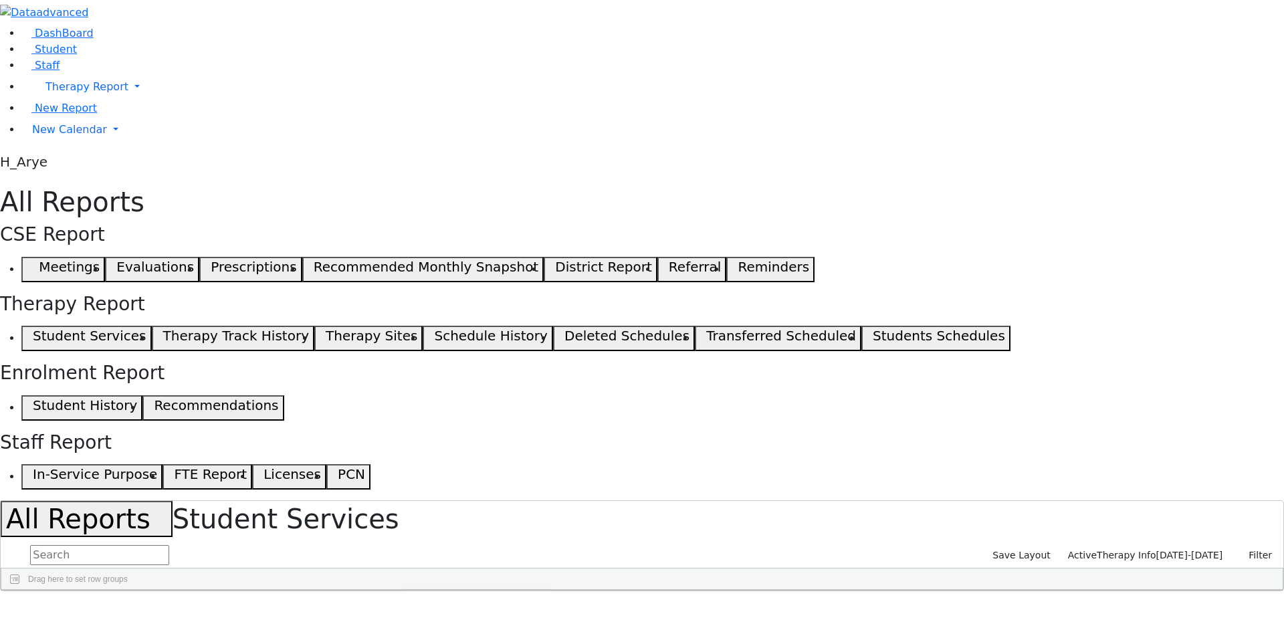
click at [503, 568] on div "Drag here to set row groups" at bounding box center [641, 578] width 1281 height 21
drag, startPoint x: 1043, startPoint y: 170, endPoint x: 793, endPoint y: 166, distance: 250.8
click at [685, 590] on div "SL" at bounding box center [658, 600] width 53 height 21
click at [685, 595] on span at bounding box center [679, 600] width 11 height 11
click at [724, 597] on span "columns" at bounding box center [719, 602] width 11 height 11
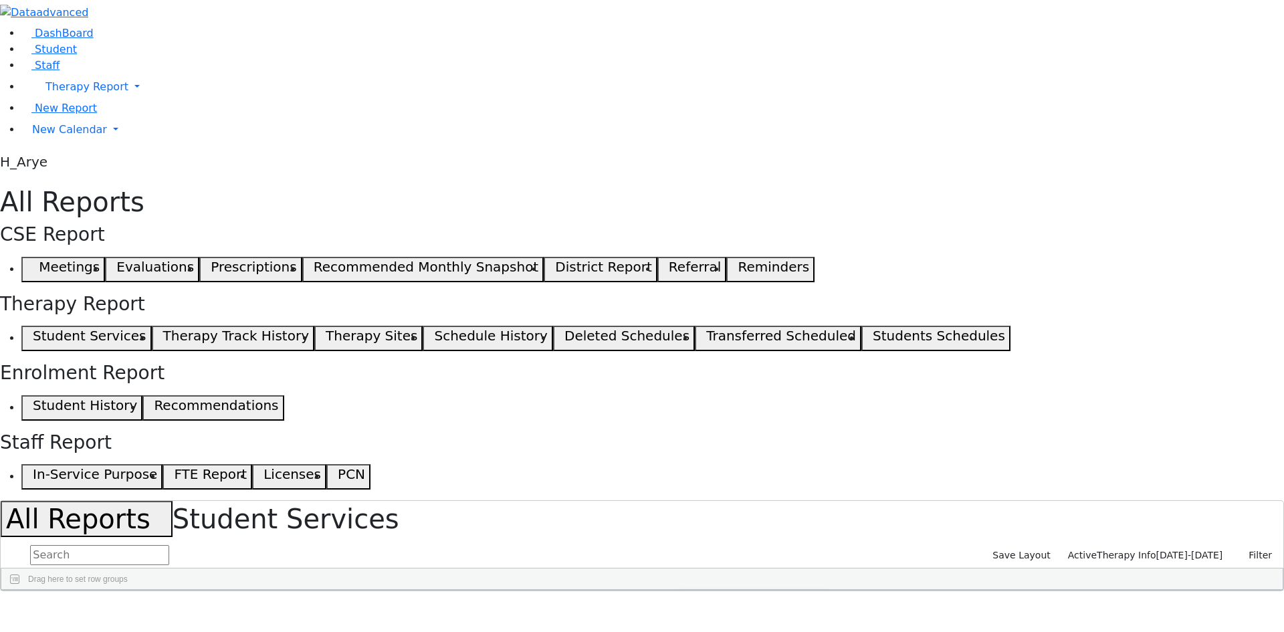
click at [724, 597] on span "columns" at bounding box center [719, 602] width 11 height 11
click at [674, 590] on div "SL" at bounding box center [653, 600] width 42 height 21
click at [674, 590] on div "SL 1" at bounding box center [653, 600] width 42 height 21
drag, startPoint x: 840, startPoint y: 166, endPoint x: 892, endPoint y: 182, distance: 54.6
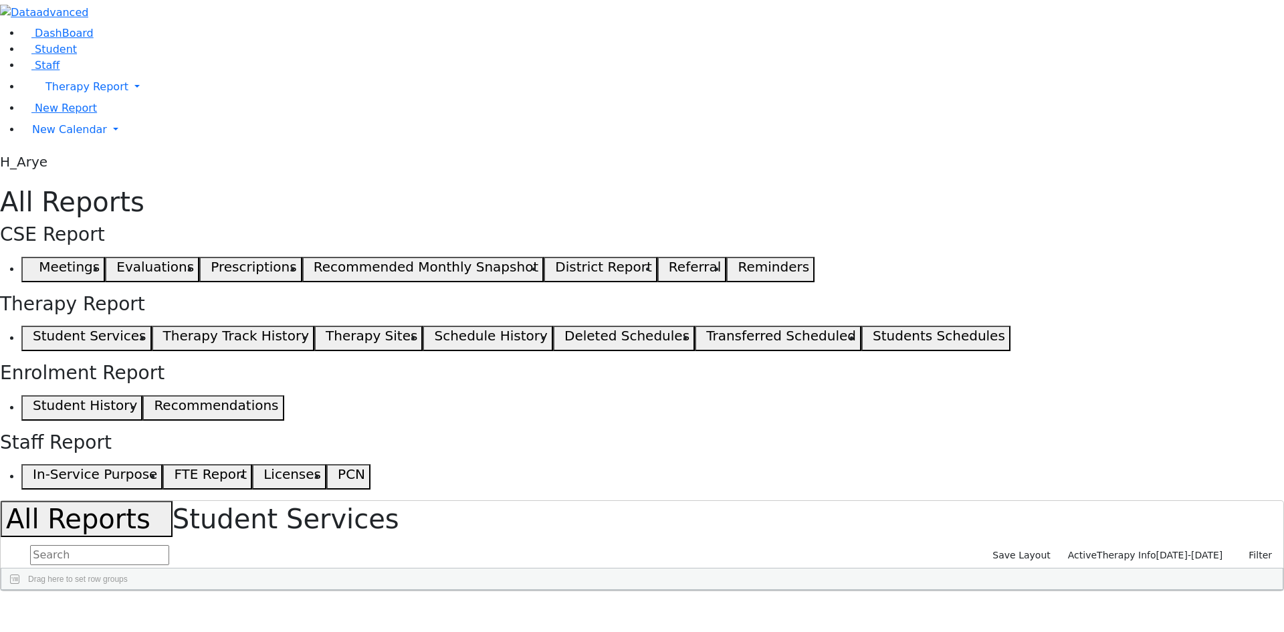
click at [892, 590] on div "Last Name First Name DOB 1" at bounding box center [634, 590] width 1267 height 0
drag, startPoint x: 426, startPoint y: 165, endPoint x: 477, endPoint y: 171, distance: 51.1
click at [333, 590] on div at bounding box center [330, 600] width 5 height 21
click at [54, 590] on div "Last Name" at bounding box center [31, 600] width 45 height 21
click at [1241, 545] on button "Filter" at bounding box center [1254, 555] width 47 height 21
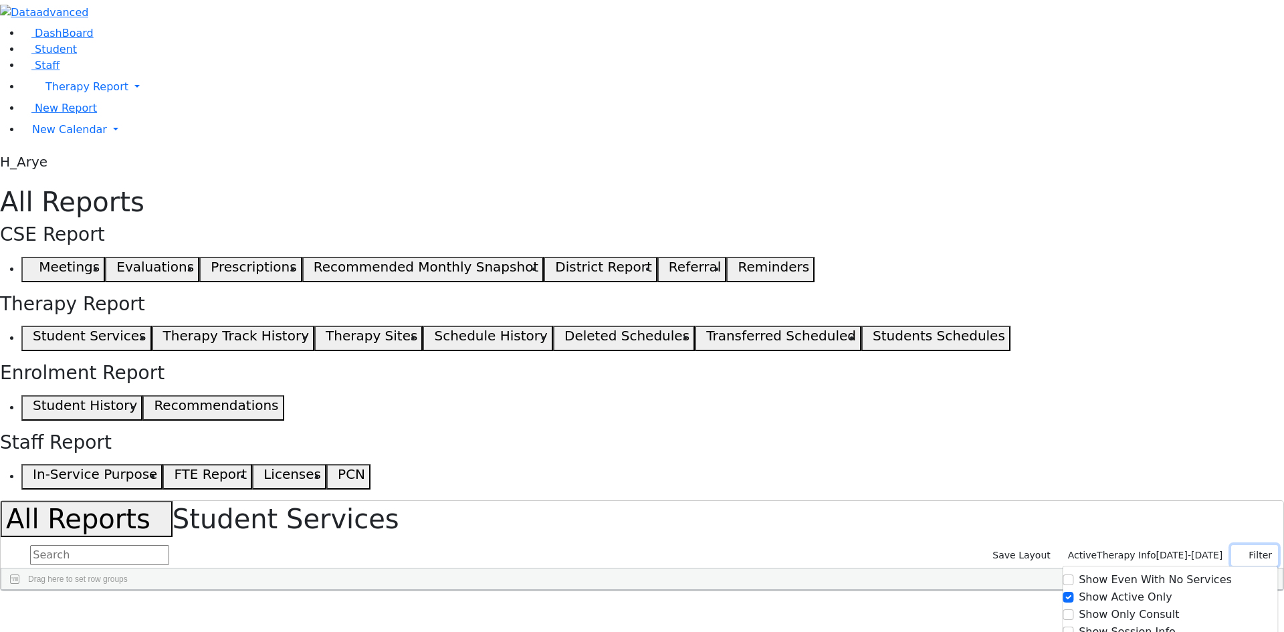
drag, startPoint x: 1233, startPoint y: 119, endPoint x: 1138, endPoint y: 128, distance: 94.8
click at [1237, 551] on icon "button" at bounding box center [1241, 555] width 9 height 9
click at [777, 590] on div "SL" at bounding box center [730, 600] width 94 height 21
click at [777, 590] on div "SL 1" at bounding box center [730, 600] width 94 height 21
click at [50, 596] on span "Last Name" at bounding box center [29, 600] width 41 height 9
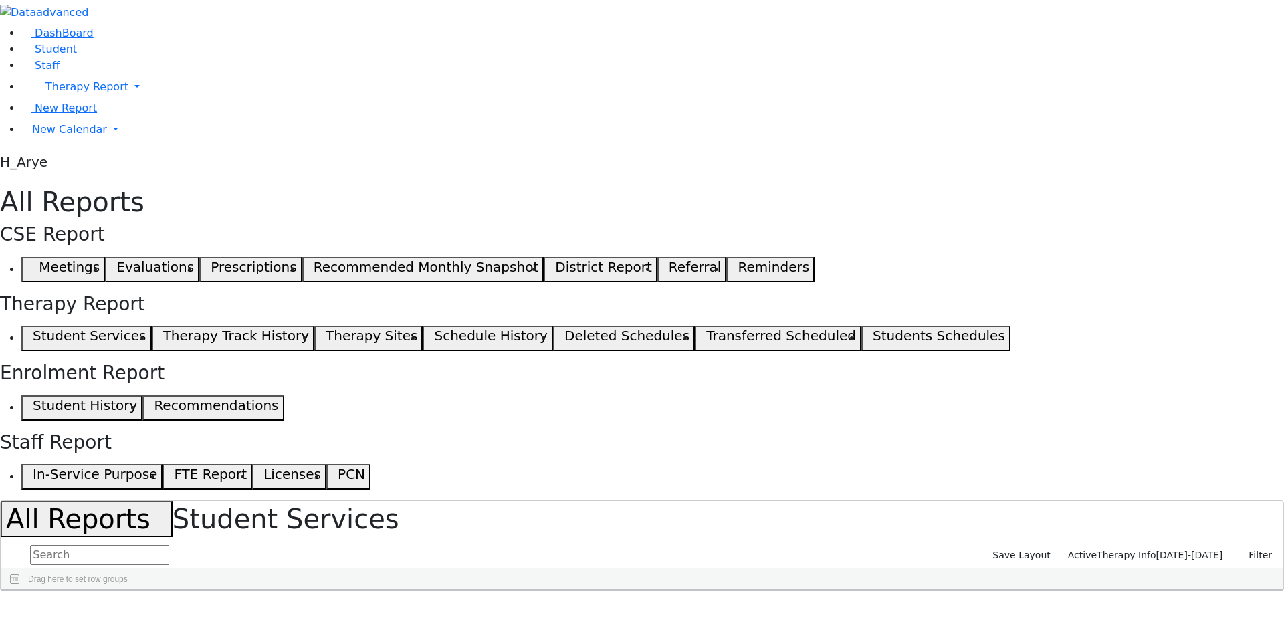
click at [788, 595] on span at bounding box center [782, 600] width 11 height 11
click at [805, 594] on span "general" at bounding box center [793, 602] width 23 height 17
click at [827, 597] on span "columns" at bounding box center [822, 602] width 11 height 11
click at [169, 545] on input "text" at bounding box center [99, 555] width 139 height 20
click at [460, 595] on span at bounding box center [454, 600] width 11 height 11
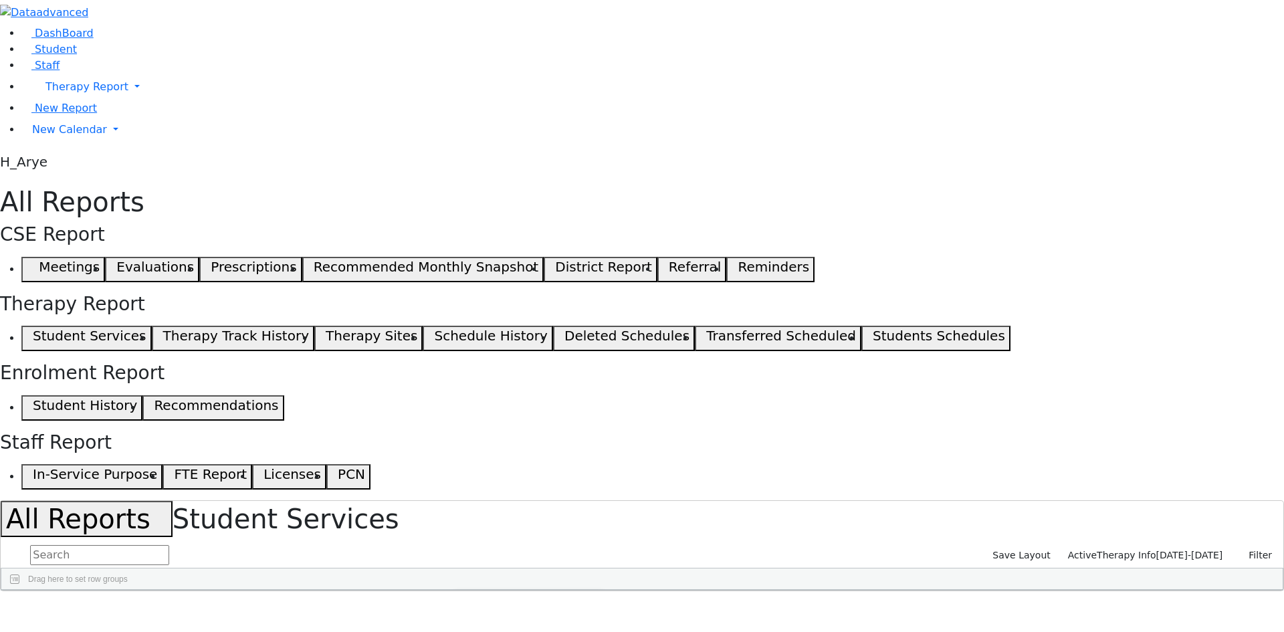
click at [472, 597] on span "general" at bounding box center [466, 602] width 11 height 11
click at [962, 568] on div "Drag here to set row groups" at bounding box center [641, 578] width 1281 height 21
click at [1271, 619] on span "Columns" at bounding box center [1275, 634] width 9 height 31
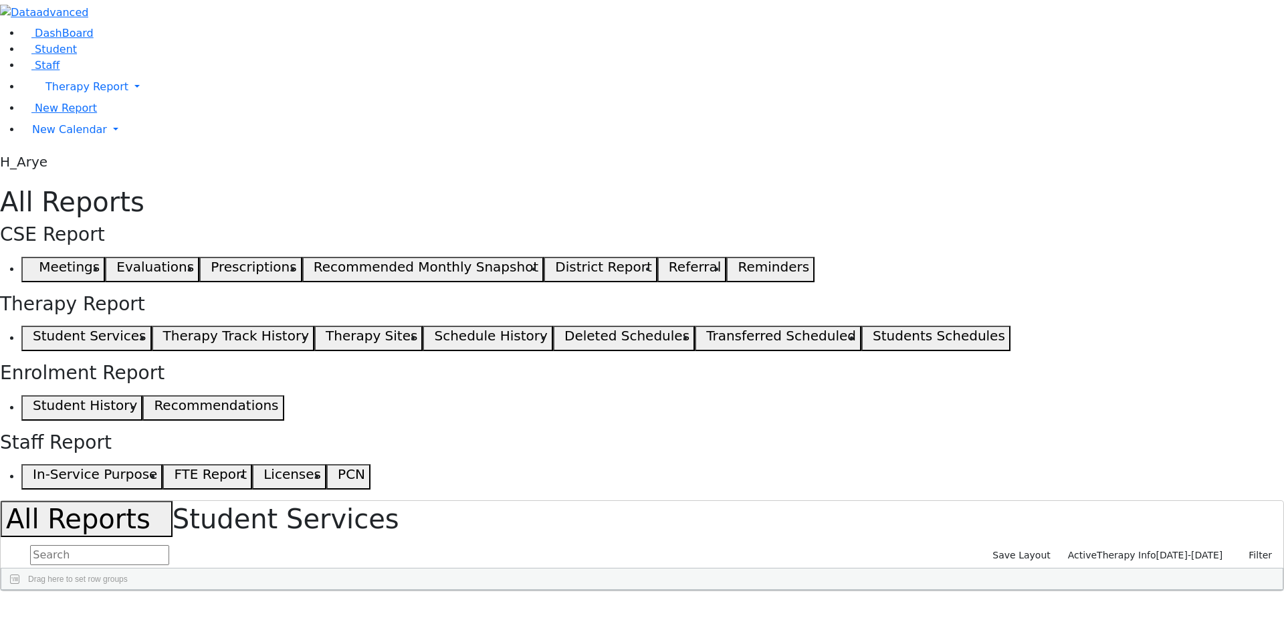
click at [169, 545] on input "text" at bounding box center [99, 555] width 139 height 20
click at [599, 595] on span at bounding box center [594, 600] width 11 height 11
click at [617, 594] on span "general" at bounding box center [605, 602] width 23 height 17
click at [599, 595] on span at bounding box center [594, 600] width 11 height 11
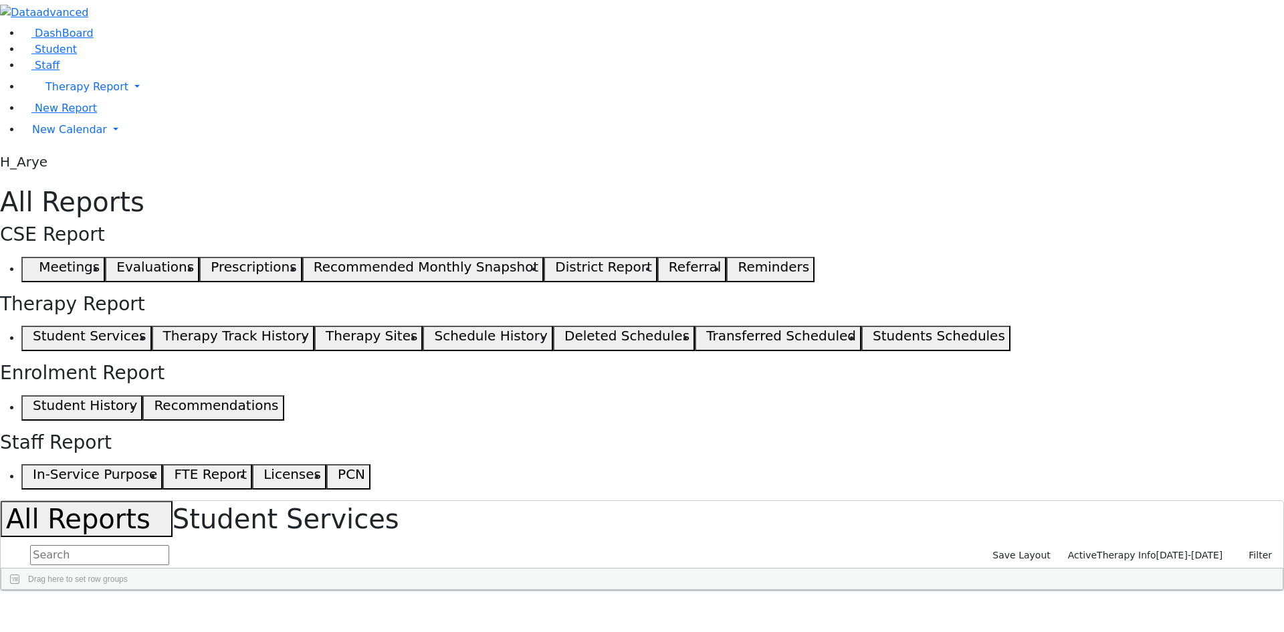
scroll to position [341, 0]
drag, startPoint x: 180, startPoint y: 190, endPoint x: 817, endPoint y: 641, distance: 780.5
click at [817, 591] on html "Print Schedule Options Show Birthday Show Time Interval Show School Grad Pdf" at bounding box center [642, 295] width 1284 height 591
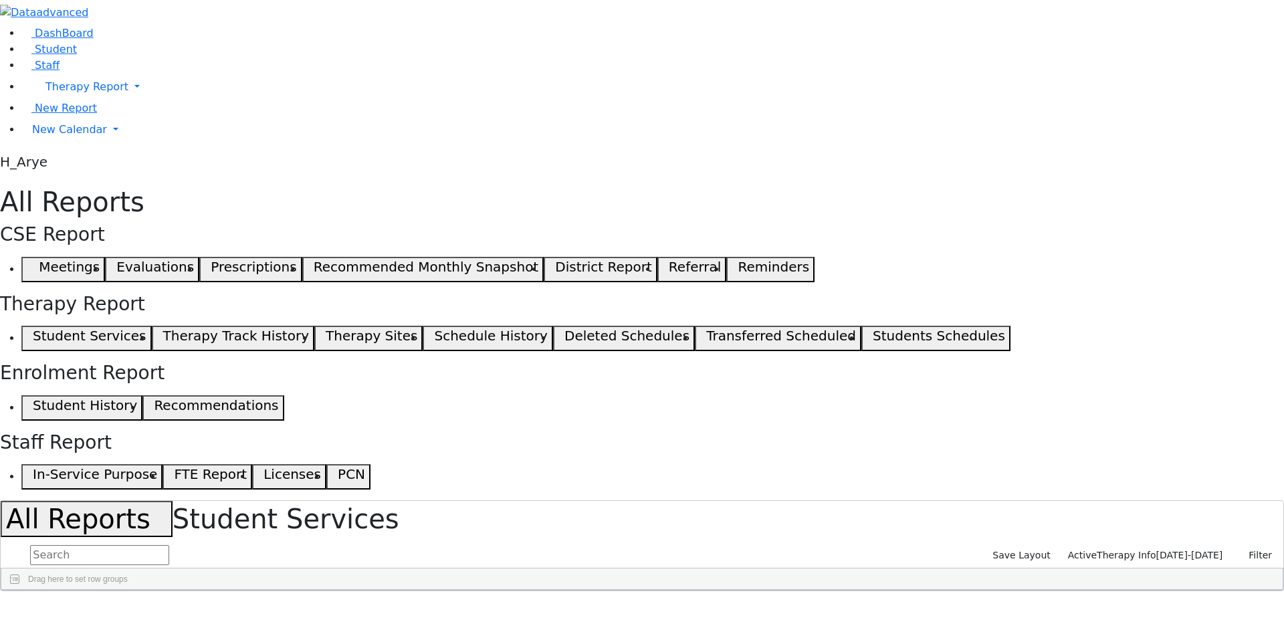
click at [234, 595] on span at bounding box center [228, 600] width 11 height 11
click at [169, 545] on input "text" at bounding box center [99, 555] width 139 height 20
drag, startPoint x: 391, startPoint y: 171, endPoint x: 435, endPoint y: 188, distance: 47.8
click at [435, 590] on div "Last Name 1 First Name DOB" at bounding box center [568, 590] width 1134 height 0
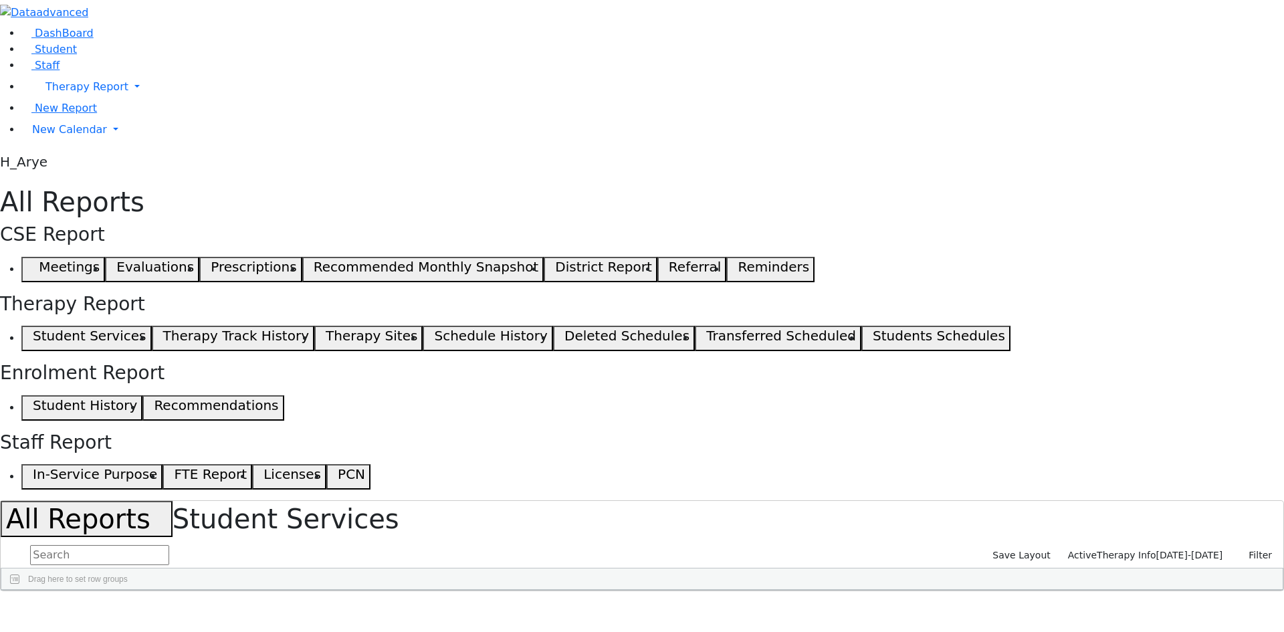
click at [390, 595] on span at bounding box center [384, 600] width 11 height 11
click at [377, 595] on span at bounding box center [371, 600] width 11 height 11
click at [401, 595] on span at bounding box center [395, 600] width 11 height 11
click at [446, 594] on span "filter" at bounding box center [434, 602] width 23 height 17
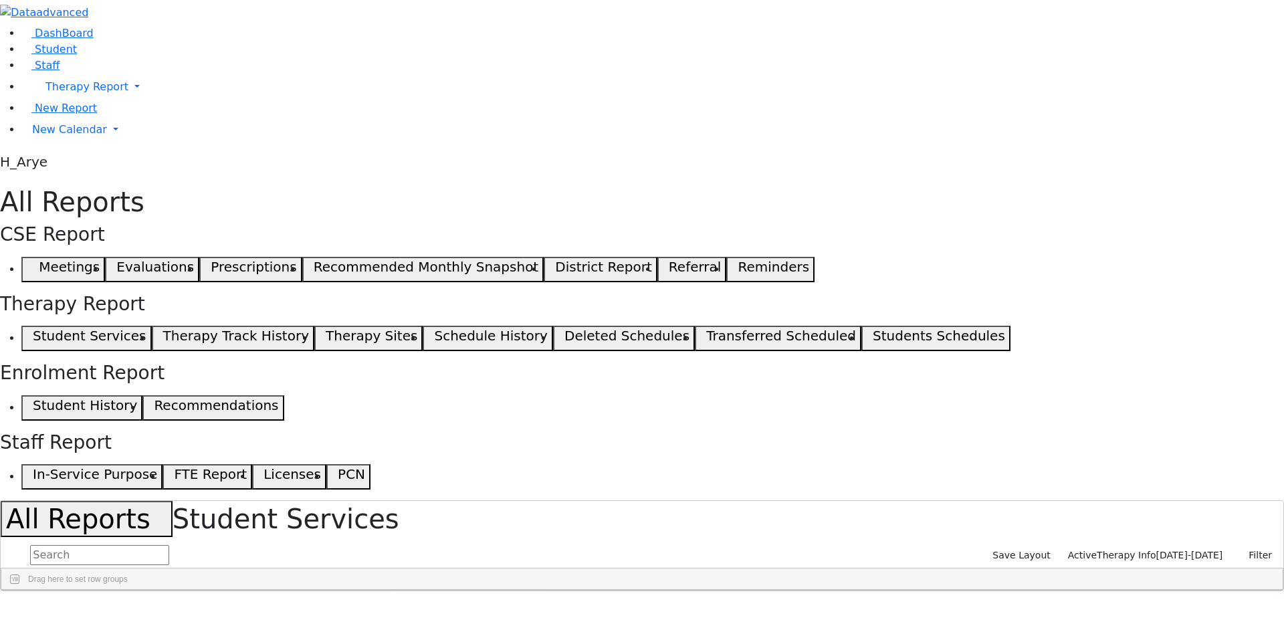
click at [169, 545] on input "text" at bounding box center [99, 555] width 139 height 20
click at [132, 175] on aside "DashBoard Student Staff Therapy Report Student Old Calendar" at bounding box center [642, 87] width 1284 height 175
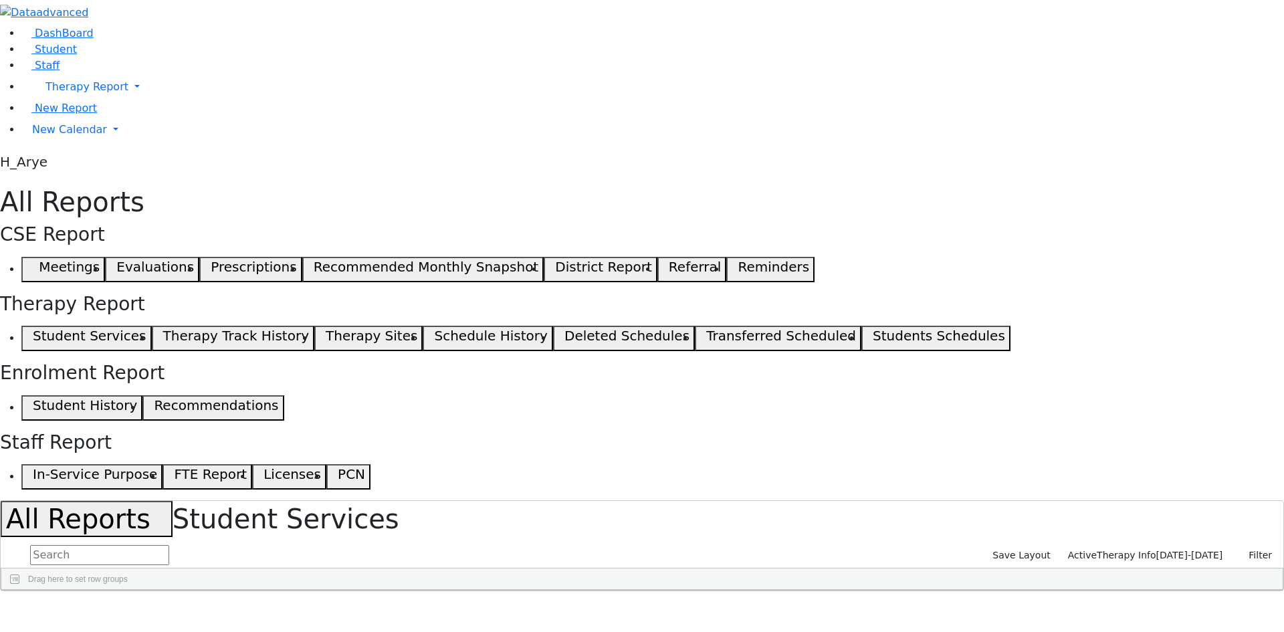
scroll to position [1204, 0]
click at [791, 590] on div "OT" at bounding box center [773, 600] width 34 height 21
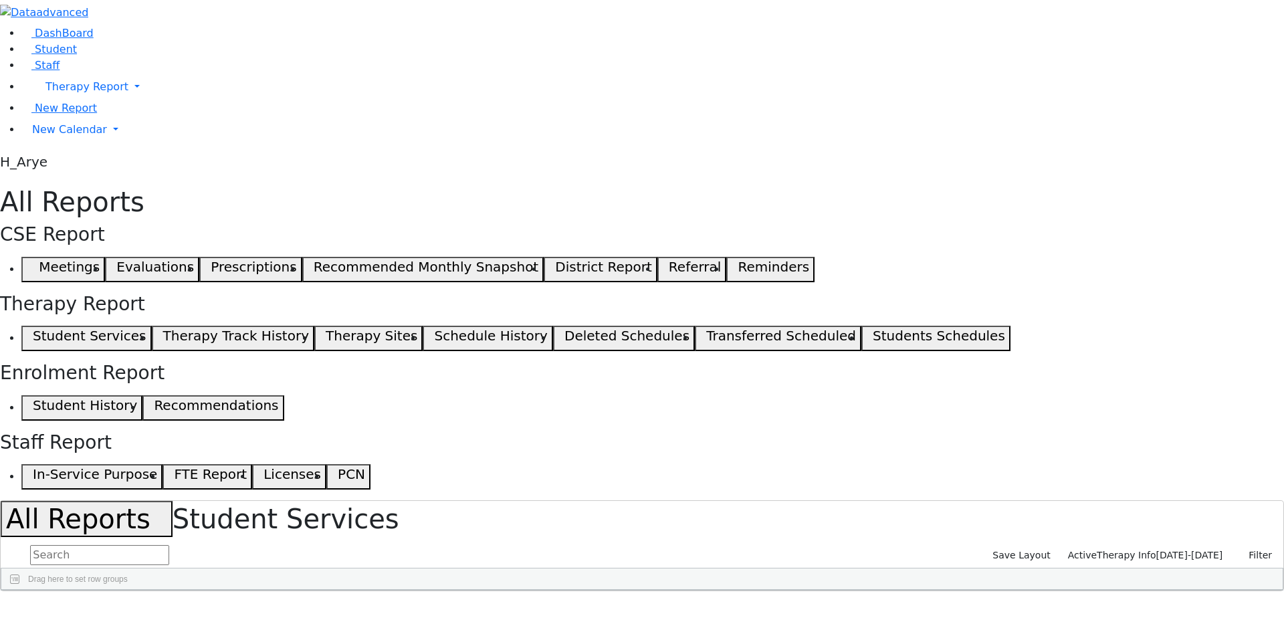
click at [781, 595] on span at bounding box center [775, 600] width 11 height 11
click at [41, 596] on span "Last Name" at bounding box center [24, 600] width 31 height 9
click at [51, 595] on span at bounding box center [46, 600] width 11 height 11
click at [69, 594] on span "general" at bounding box center [57, 602] width 23 height 17
click at [119, 597] on span "columns" at bounding box center [113, 602] width 11 height 11
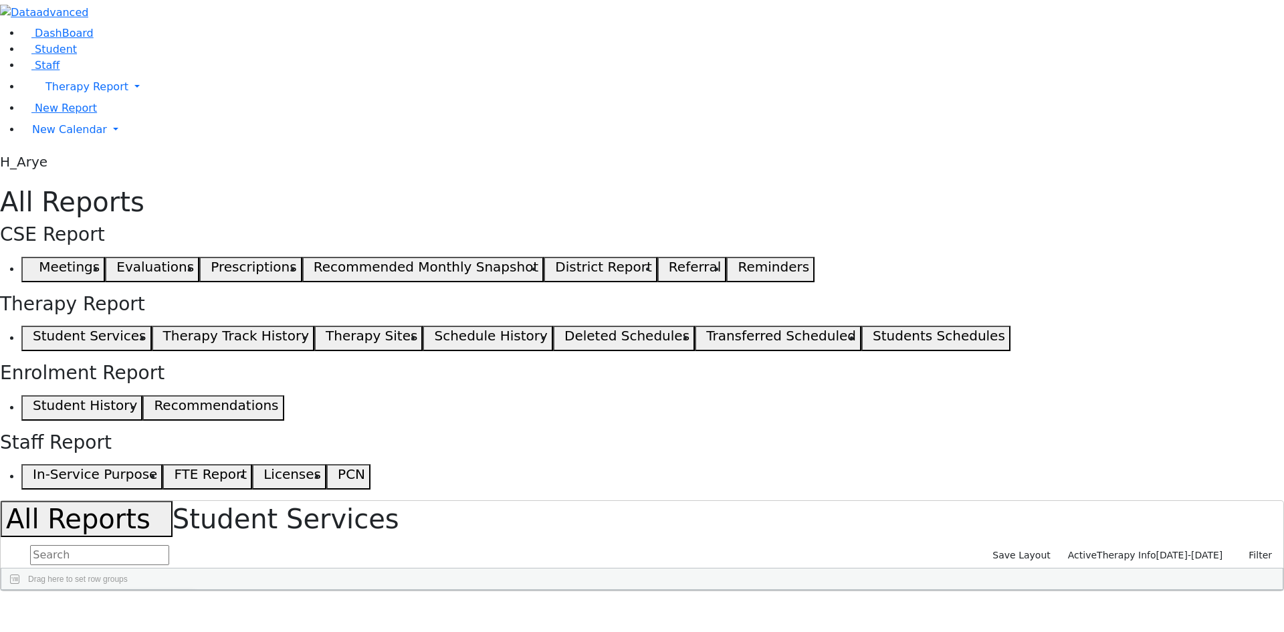
click at [801, 595] on span at bounding box center [796, 600] width 11 height 11
click at [819, 594] on span "general" at bounding box center [807, 602] width 23 height 17
click at [20, 613] on span "Press SPACE to select this row." at bounding box center [14, 621] width 11 height 17
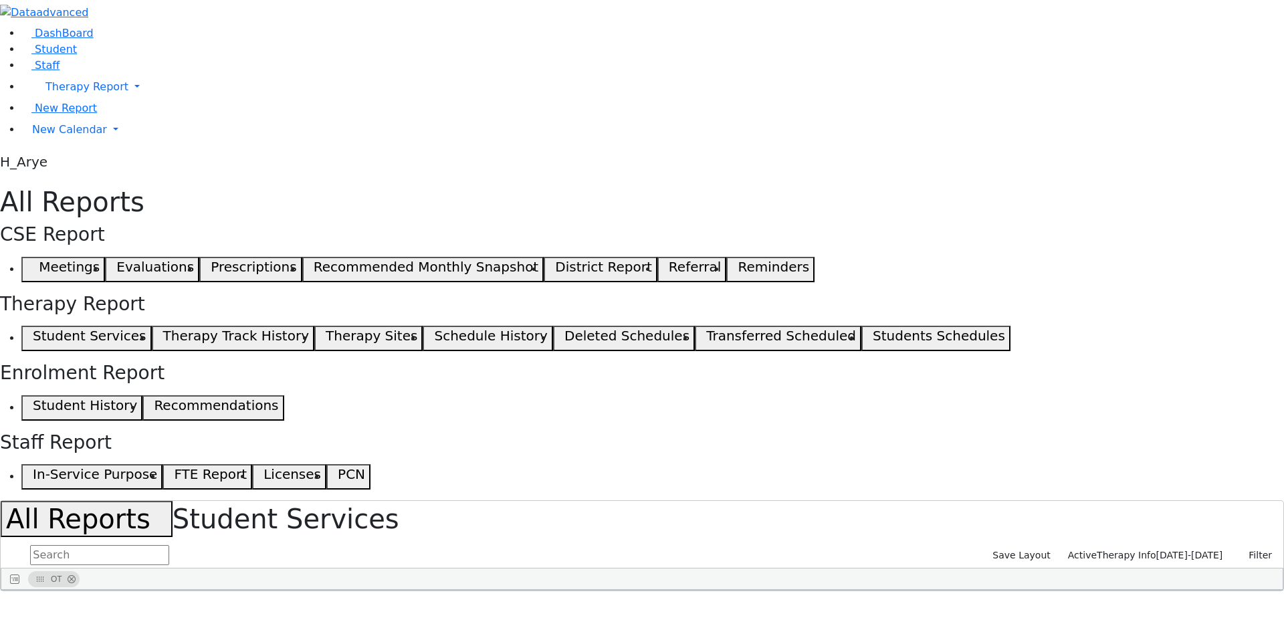
scroll to position [716, 0]
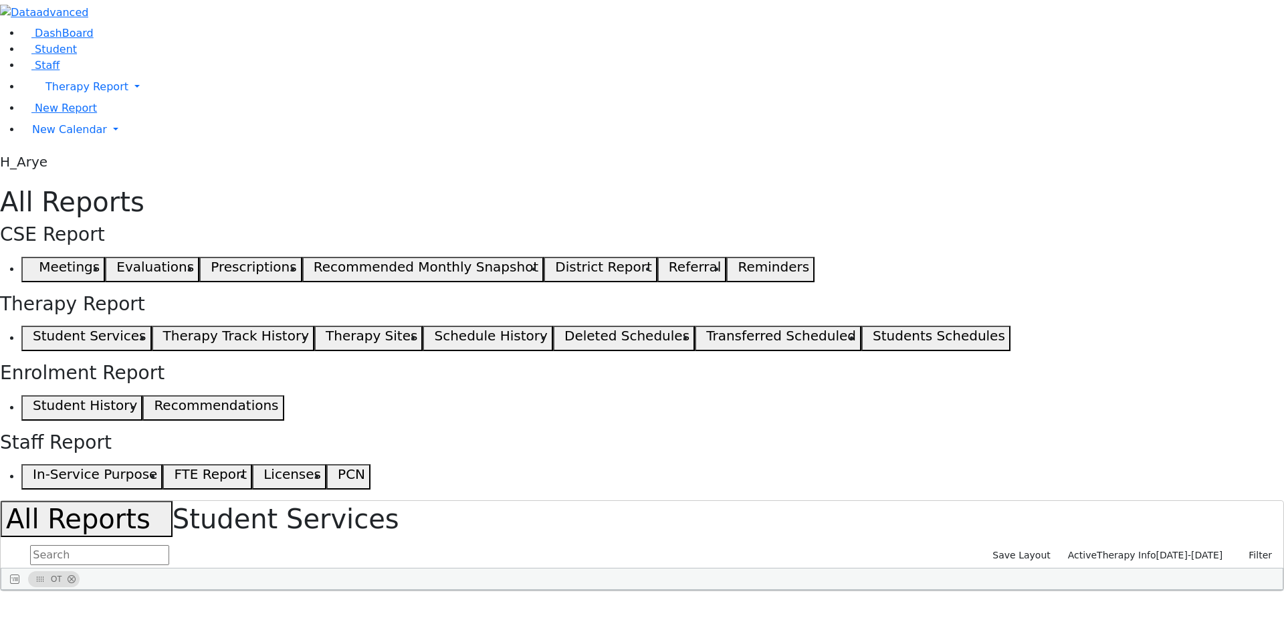
drag, startPoint x: 283, startPoint y: 167, endPoint x: 187, endPoint y: 165, distance: 95.7
click at [42, 590] on div at bounding box center [39, 600] width 5 height 21
drag, startPoint x: 934, startPoint y: 165, endPoint x: 865, endPoint y: 162, distance: 69.0
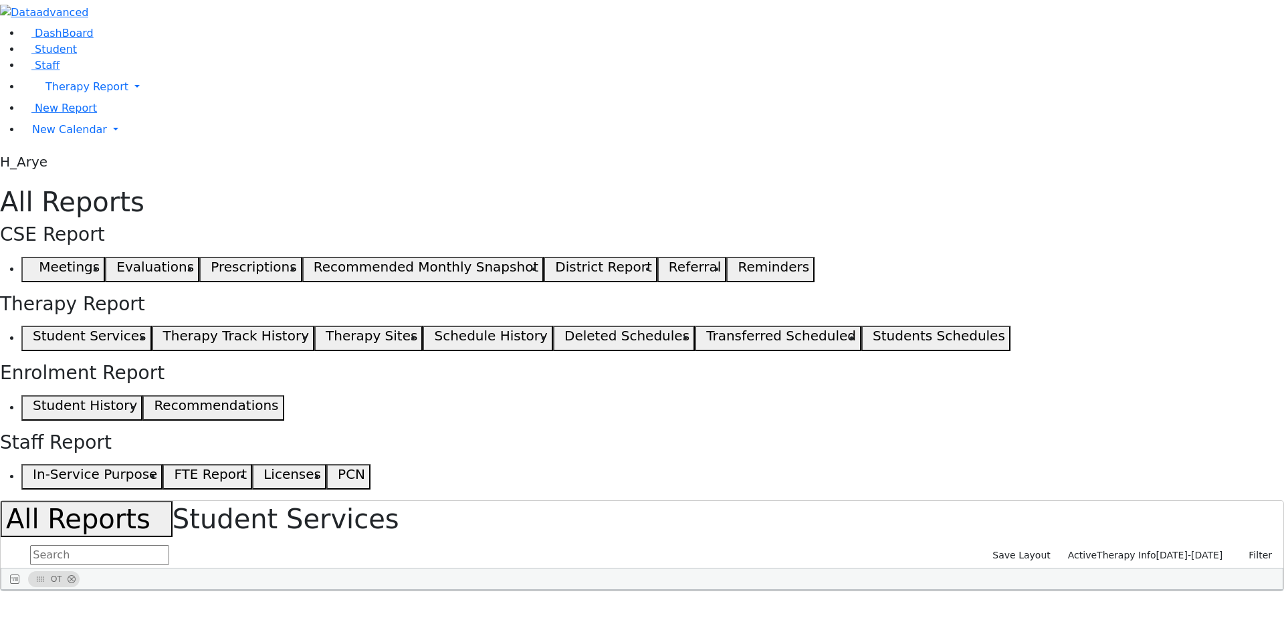
click at [720, 590] on div at bounding box center [717, 600] width 5 height 21
drag, startPoint x: 925, startPoint y: 167, endPoint x: 1037, endPoint y: 179, distance: 112.4
click at [890, 590] on div at bounding box center [887, 600] width 5 height 21
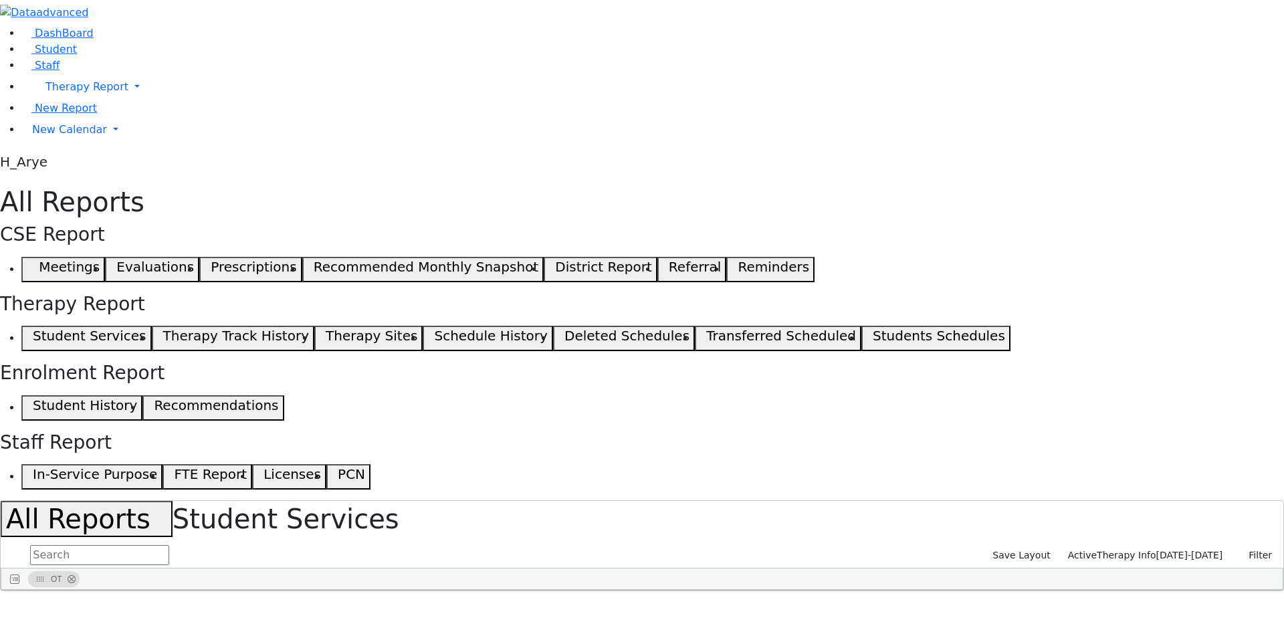
click at [967, 352] on div "DashBoard Student Staff Therapy Report Student Old Calendar Report H_Arye" at bounding box center [642, 295] width 1284 height 591
checkbox input "true"
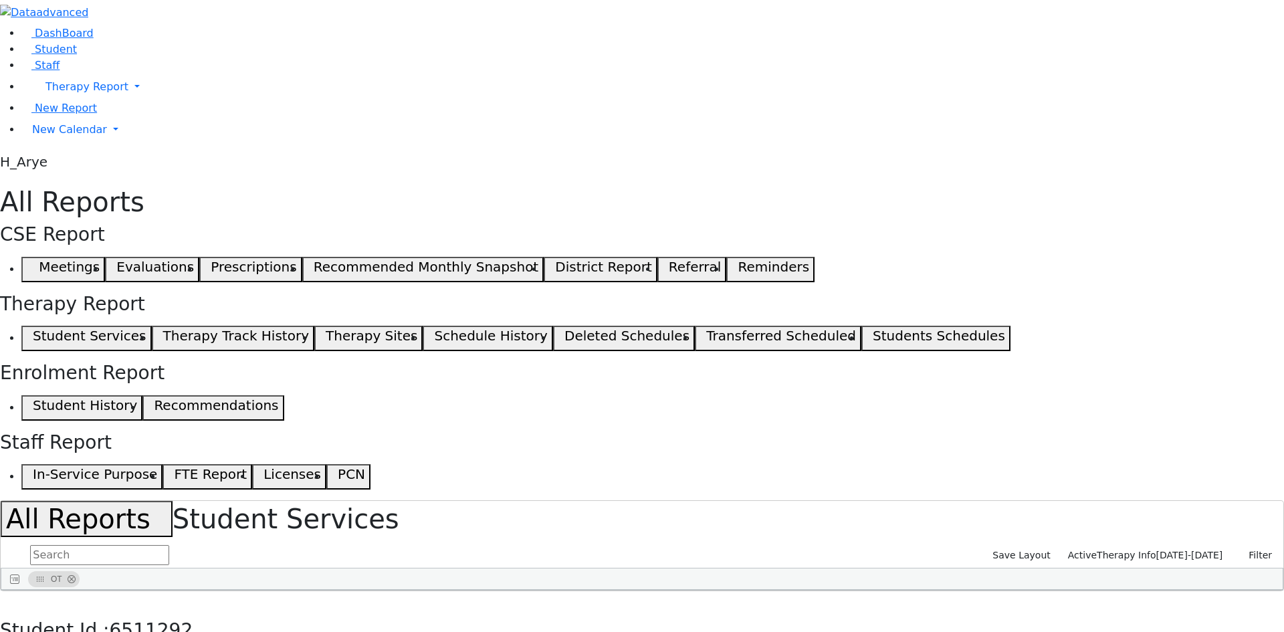
drag, startPoint x: 929, startPoint y: 273, endPoint x: 884, endPoint y: 273, distance: 44.8
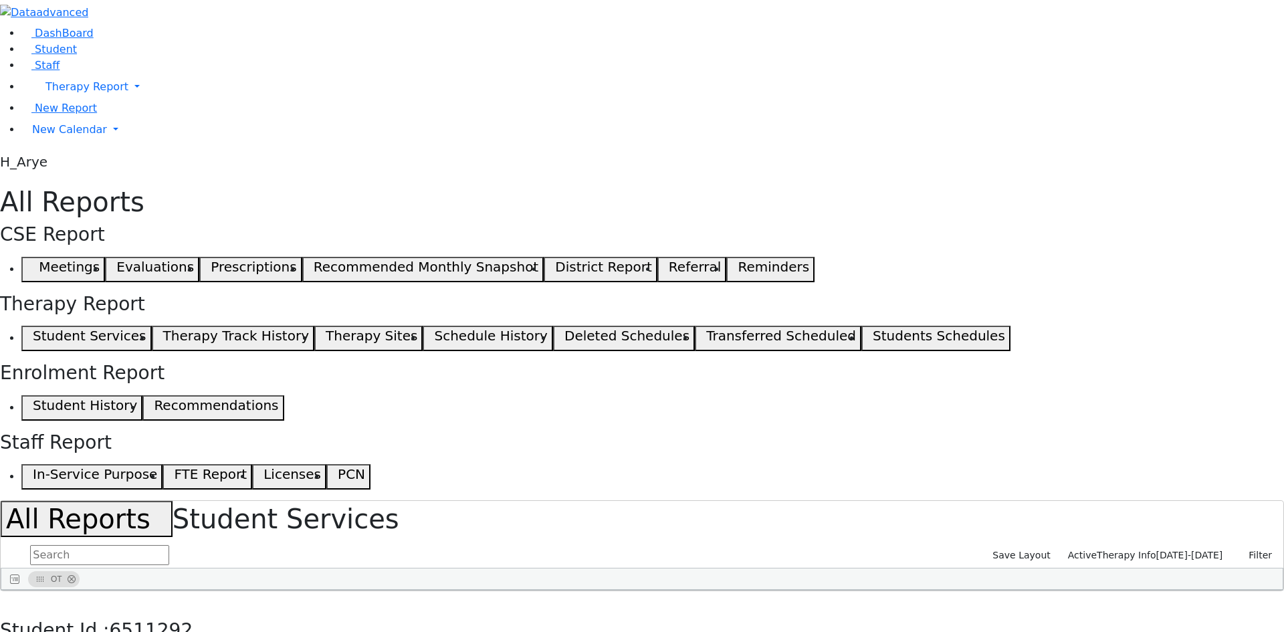
click at [19, 591] on button "button" at bounding box center [9, 605] width 19 height 28
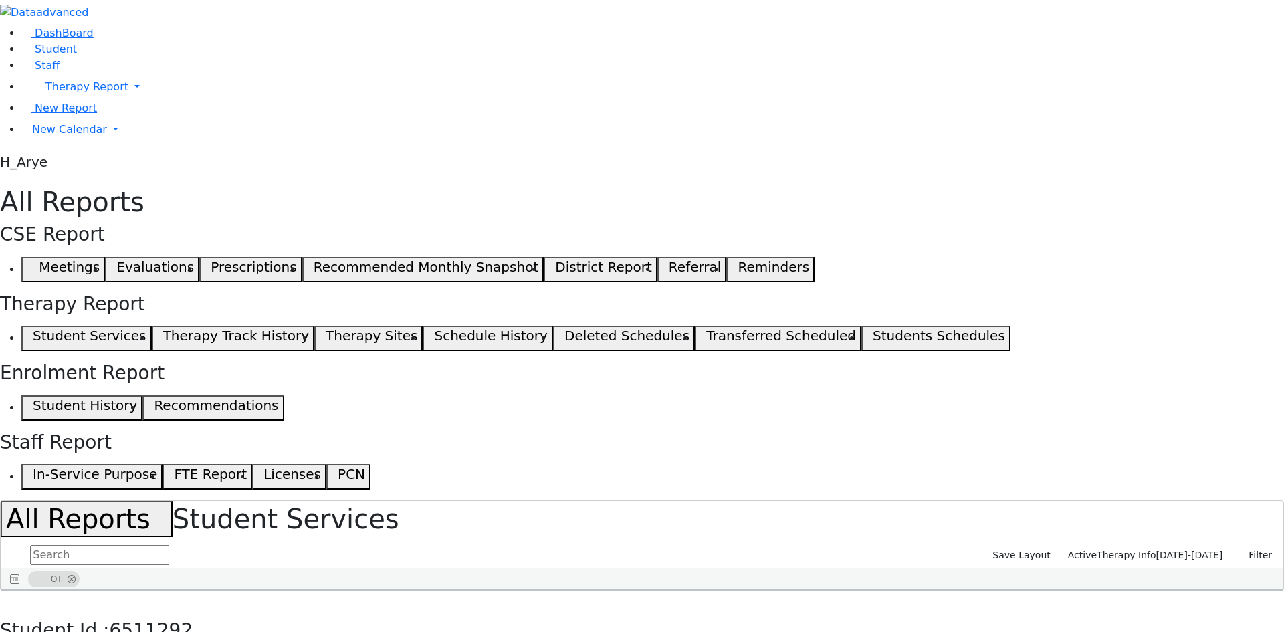
checkbox input "true"
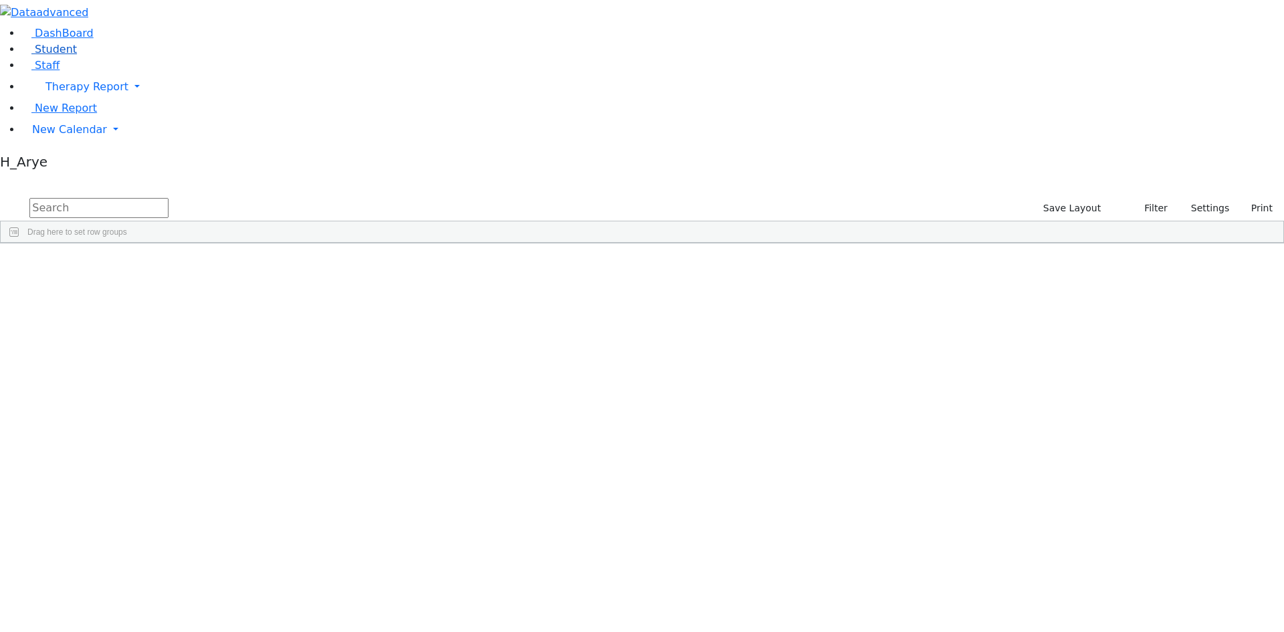
click at [77, 56] on link "Student" at bounding box center [49, 49] width 56 height 13
click at [169, 198] on input "text" at bounding box center [98, 208] width 139 height 20
type input "mos mar"
click at [347, 321] on div "ו" at bounding box center [313, 330] width 68 height 19
drag, startPoint x: 986, startPoint y: 96, endPoint x: 999, endPoint y: 96, distance: 12.7
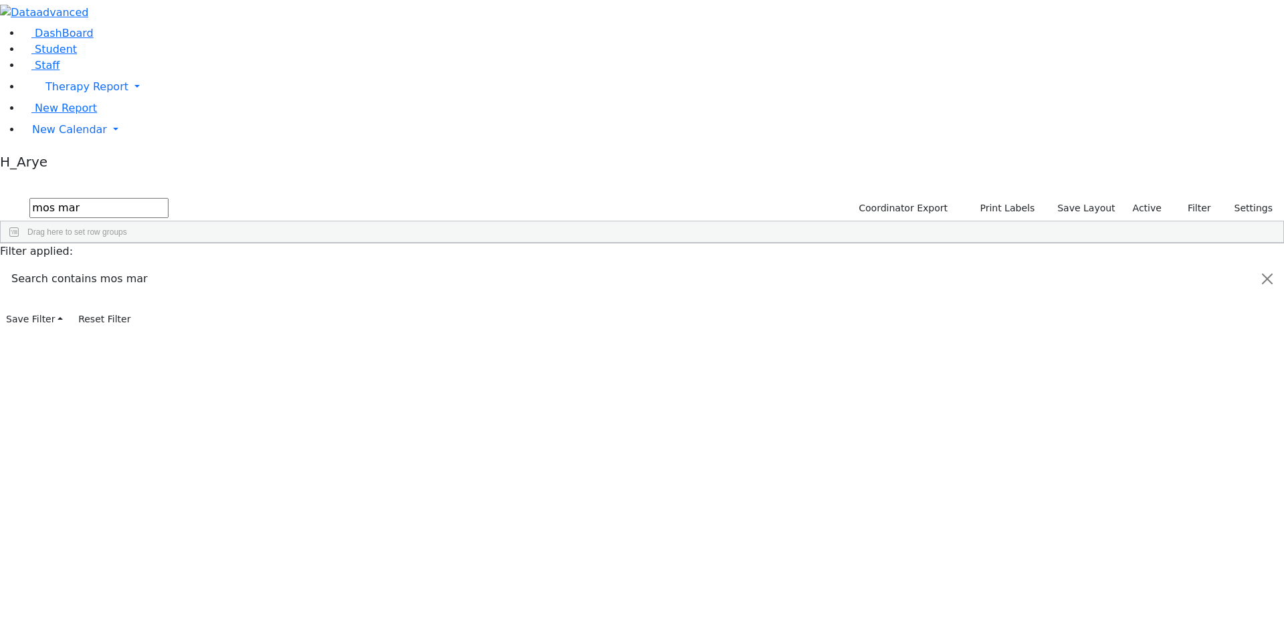
click at [893, 243] on div "Services" at bounding box center [859, 253] width 68 height 21
drag, startPoint x: 982, startPoint y: 98, endPoint x: 1059, endPoint y: 103, distance: 77.1
click at [904, 243] on div at bounding box center [901, 253] width 5 height 21
drag, startPoint x: 913, startPoint y: 96, endPoint x: 959, endPoint y: 108, distance: 47.5
click at [805, 243] on div at bounding box center [802, 253] width 5 height 21
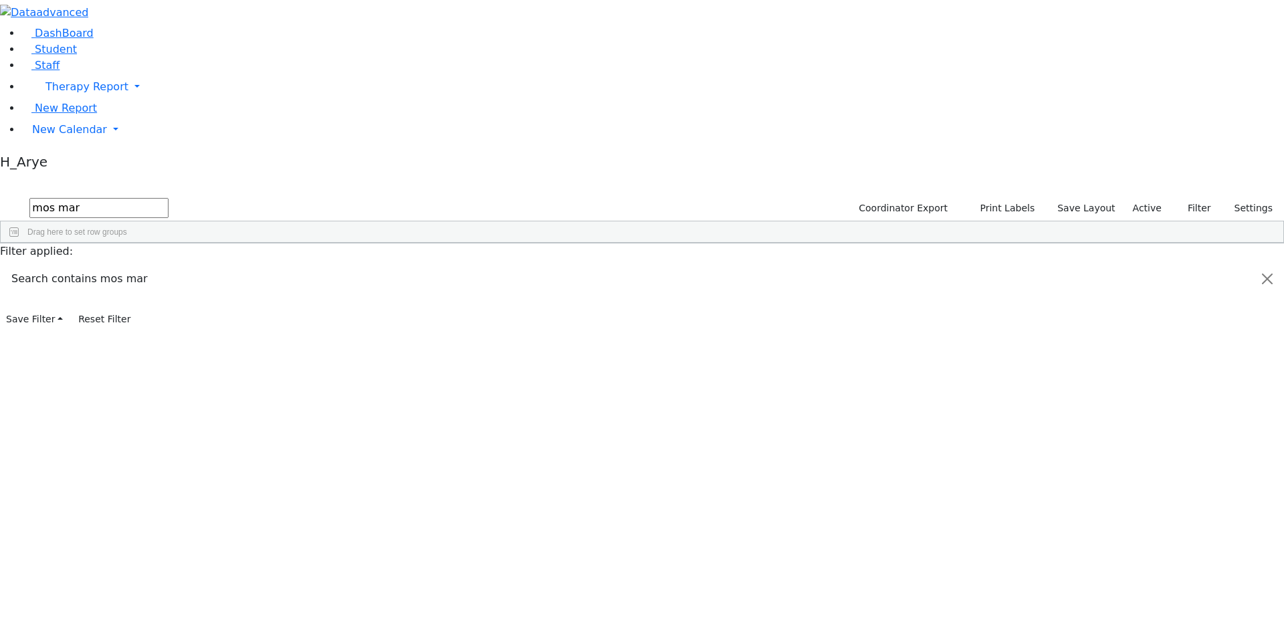
click at [886, 304] on div "6511292 [PERSON_NAME] [DATE] ק"ג [PERSON_NAME] (Movability PT) [PERSON_NAME] It…" at bounding box center [635, 304] width 1269 height 79
click at [211, 321] on div "Moshe" at bounding box center [176, 330] width 68 height 19
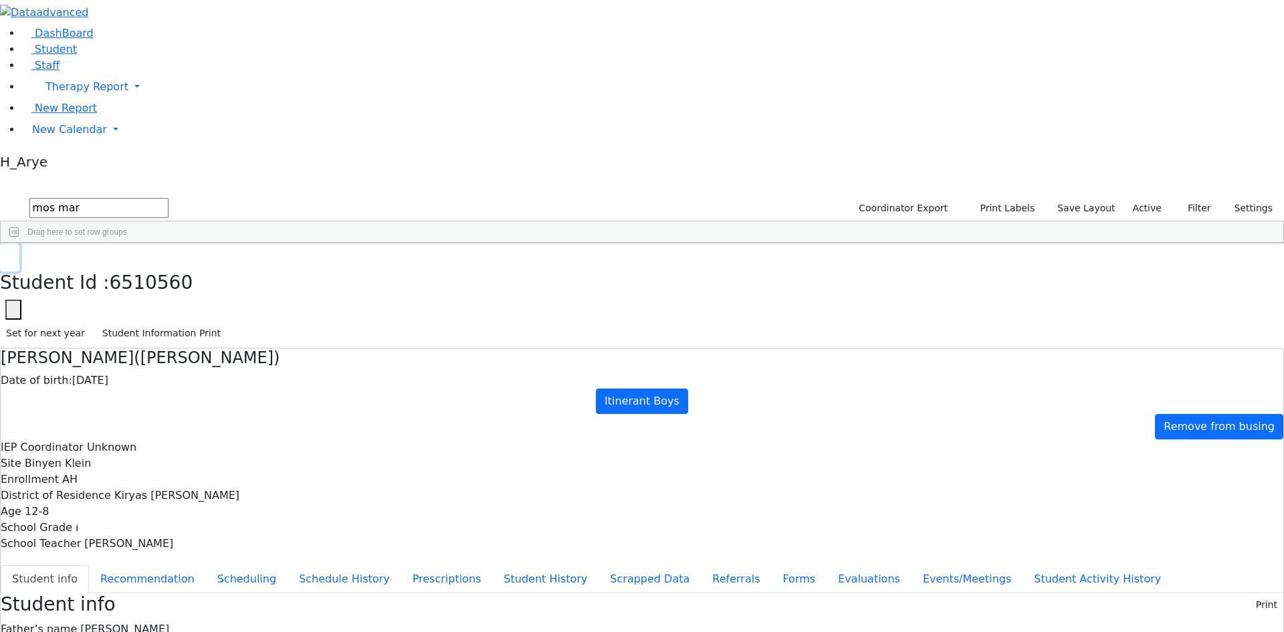
click at [19, 243] on button "button" at bounding box center [9, 257] width 19 height 28
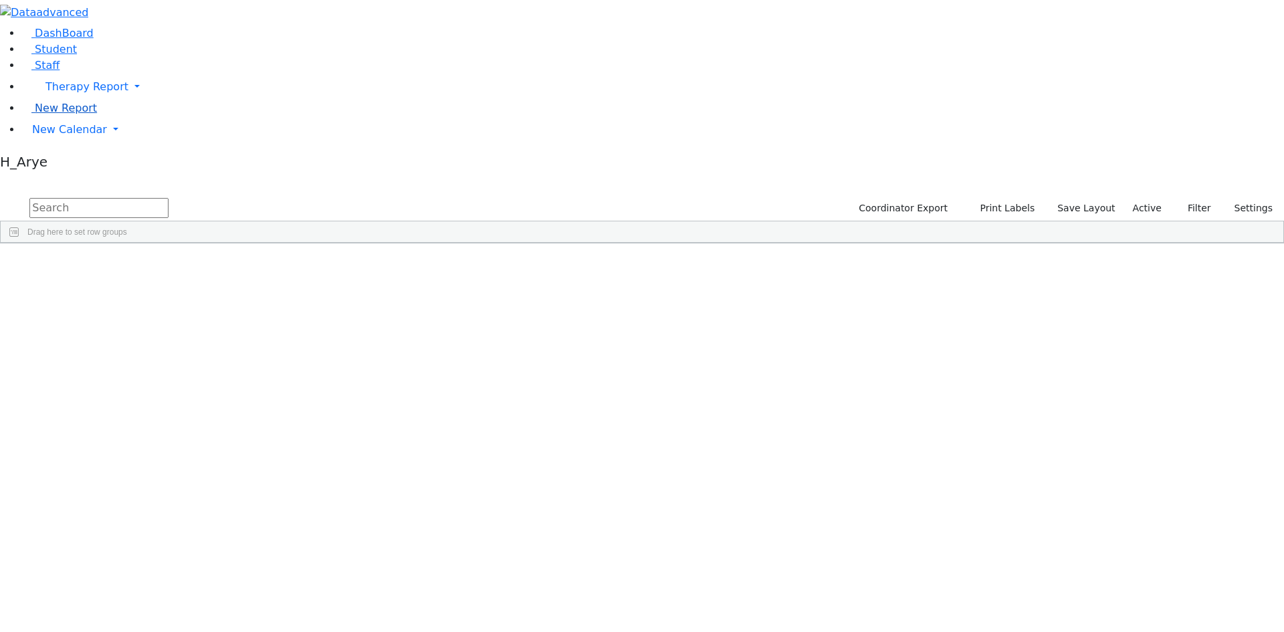
click at [83, 114] on link "New Report" at bounding box center [59, 108] width 76 height 13
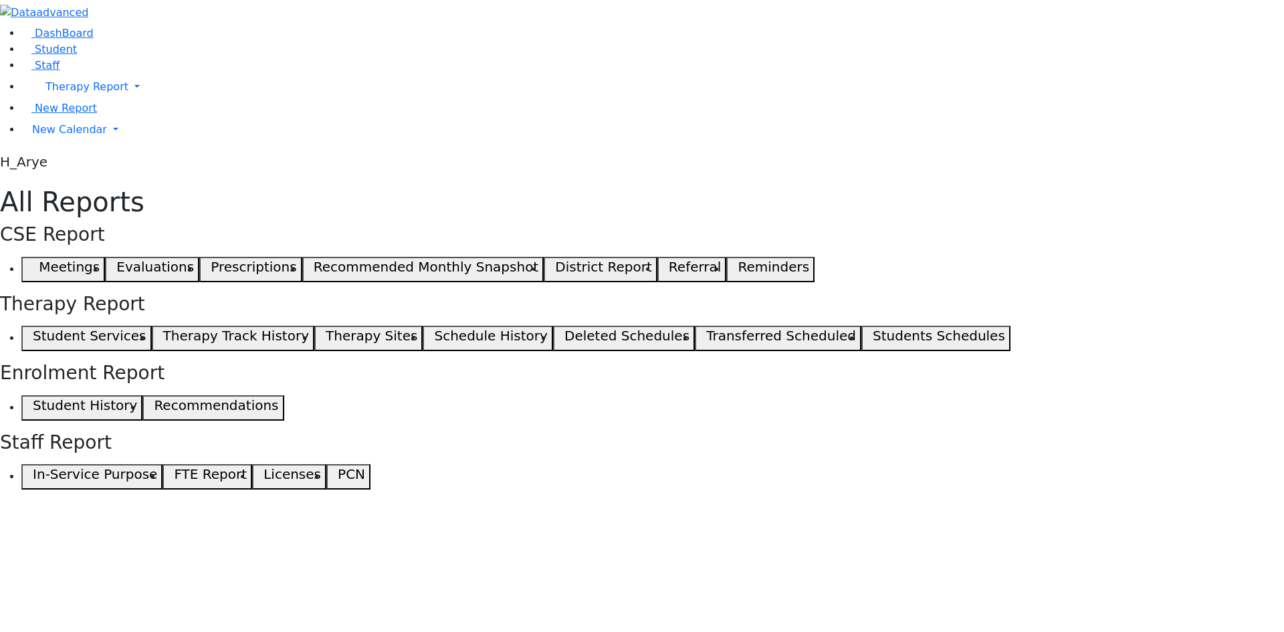
click at [146, 328] on h5 "Student Services" at bounding box center [89, 336] width 113 height 16
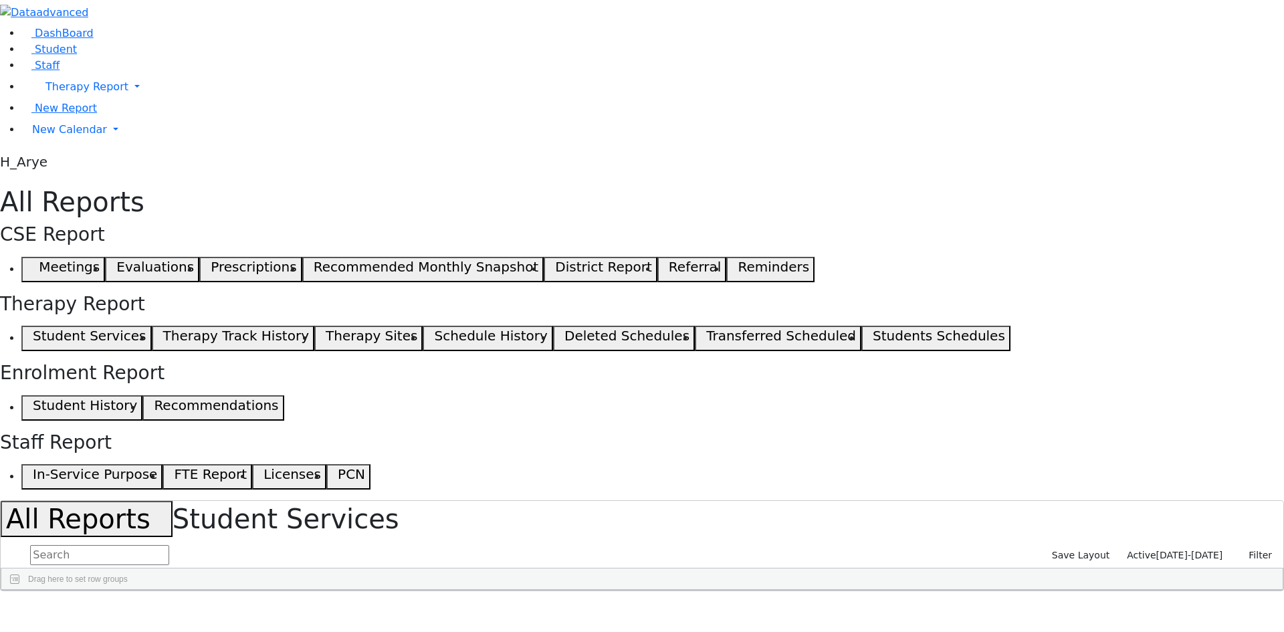
click at [1098, 595] on span at bounding box center [1092, 600] width 11 height 11
click at [1024, 597] on span "filter" at bounding box center [1018, 602] width 11 height 11
click at [444, 568] on div "Drag here to set row groups" at bounding box center [641, 578] width 1281 height 21
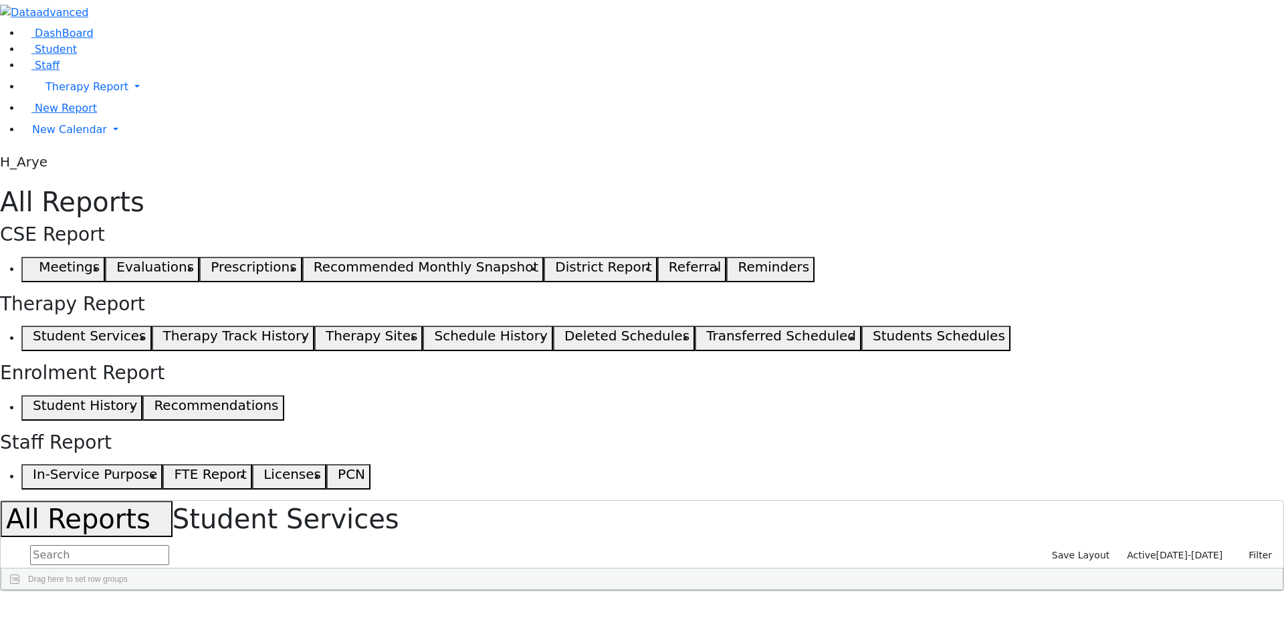
click at [674, 590] on div "OT" at bounding box center [653, 600] width 42 height 21
click at [674, 590] on div "OT 1" at bounding box center [653, 600] width 42 height 21
click at [1255, 545] on button "Filter" at bounding box center [1254, 555] width 47 height 21
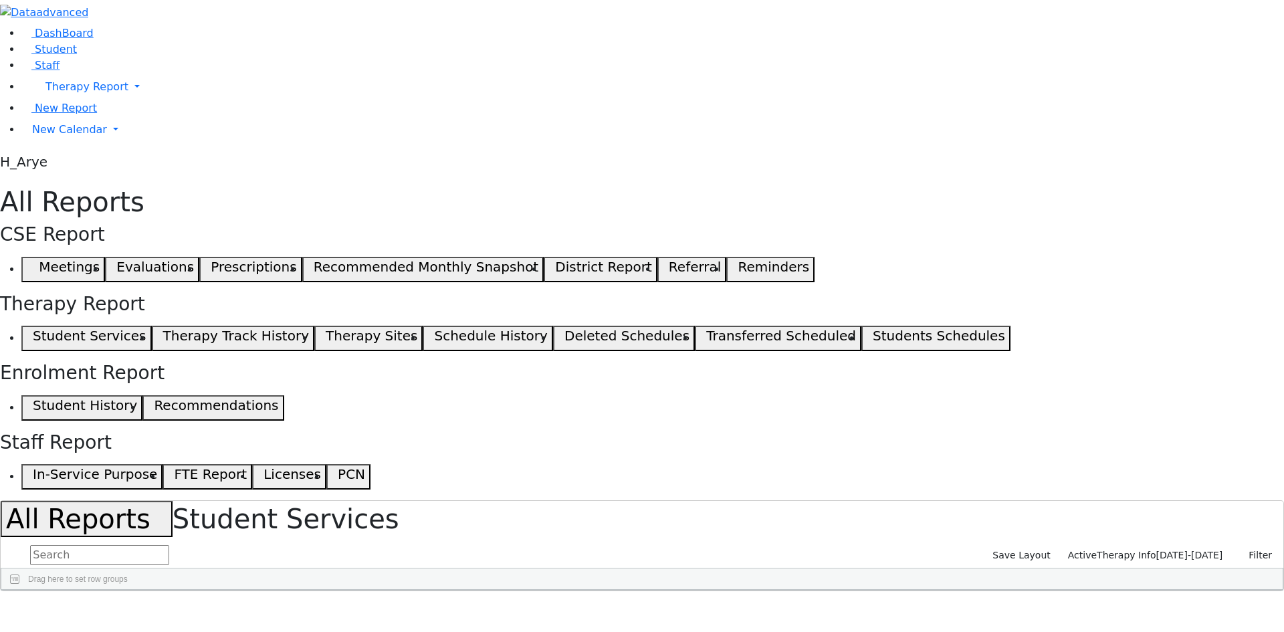
drag, startPoint x: 839, startPoint y: 167, endPoint x: 952, endPoint y: 179, distance: 113.7
click at [809, 590] on div at bounding box center [805, 600] width 5 height 21
click at [787, 590] on div "OT" at bounding box center [709, 600] width 155 height 21
click at [787, 590] on div "OT 1" at bounding box center [709, 600] width 155 height 21
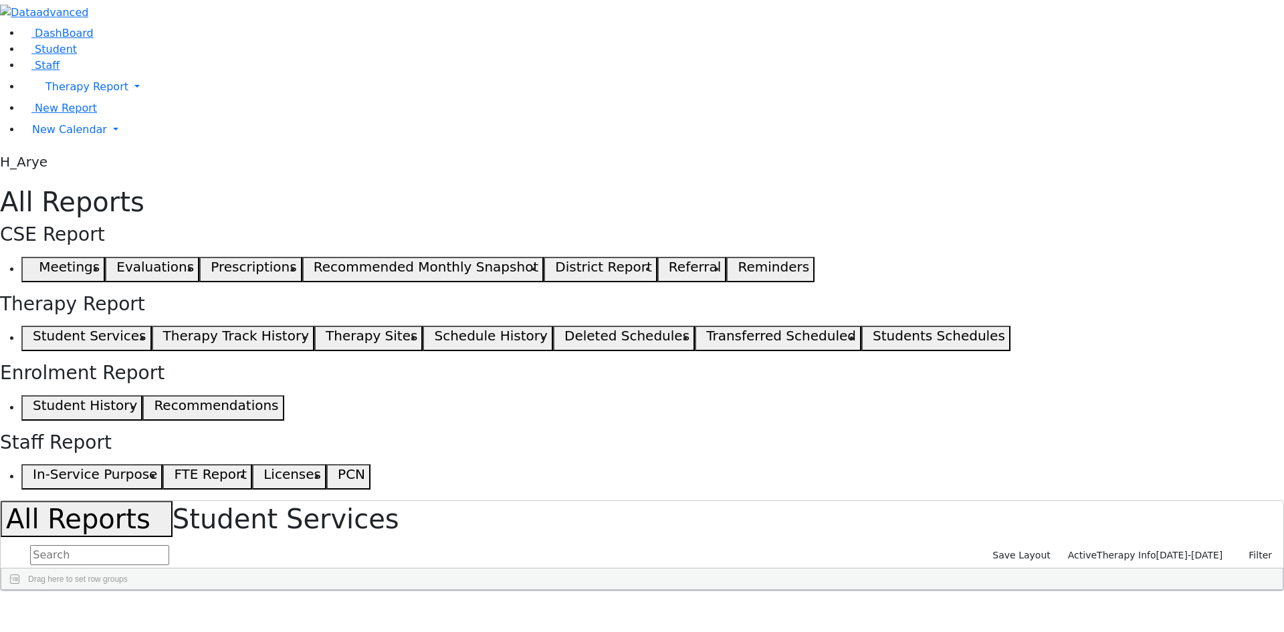
click at [1098, 595] on span at bounding box center [1092, 600] width 11 height 11
click at [1024, 597] on span "filter" at bounding box center [1018, 602] width 11 height 11
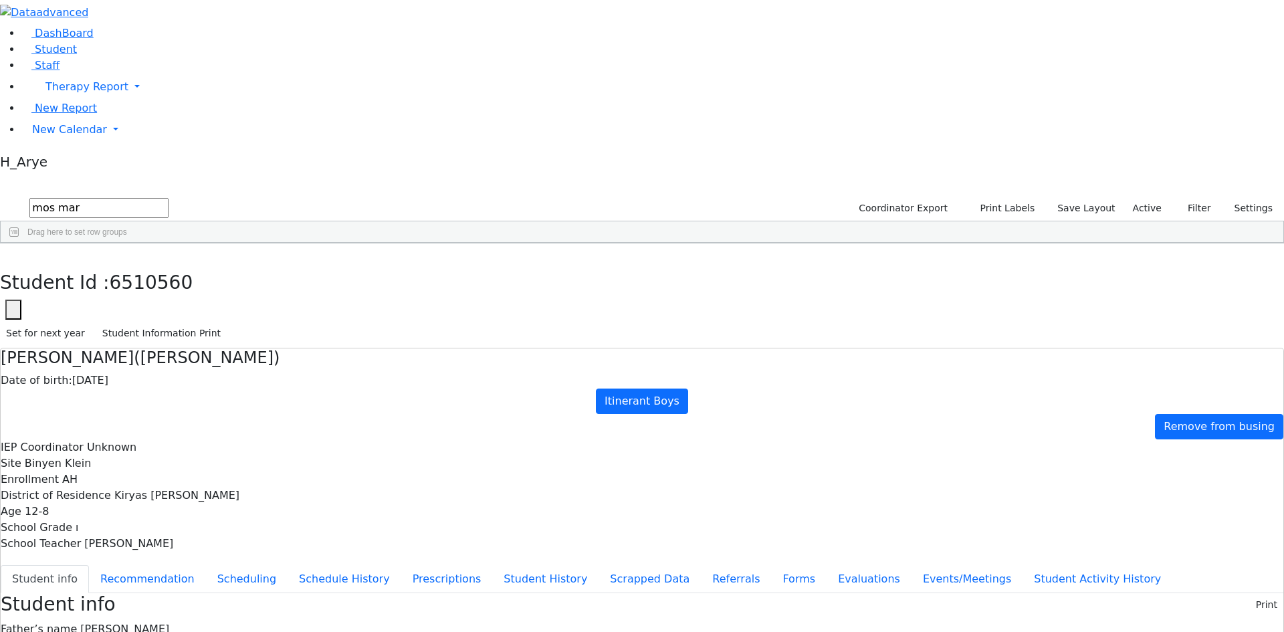
drag, startPoint x: 243, startPoint y: 54, endPoint x: 4, endPoint y: 49, distance: 239.5
click at [4, 49] on div "DashBoard Student Staff Therapy Report Student Old Calendar Report H_Arye" at bounding box center [642, 617] width 1284 height 1235
type input "ד"
type input "shi spi"
click at [211, 265] on div "[DEMOGRAPHIC_DATA]" at bounding box center [176, 274] width 68 height 19
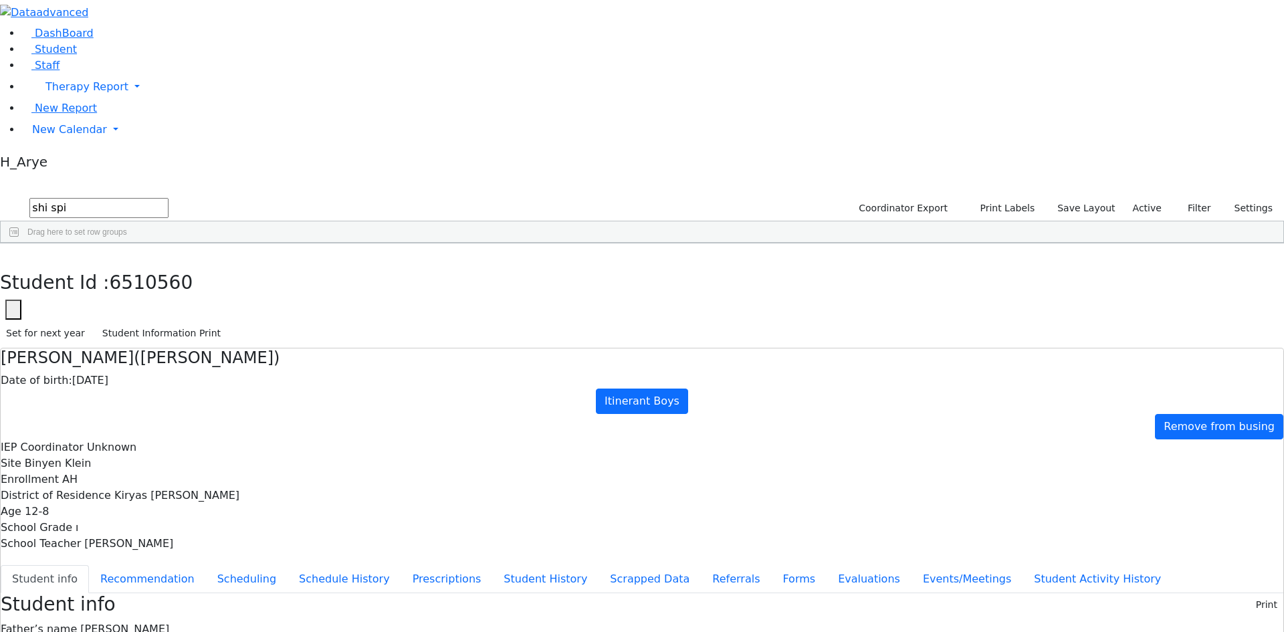
click at [211, 265] on div "[DEMOGRAPHIC_DATA]" at bounding box center [176, 274] width 68 height 19
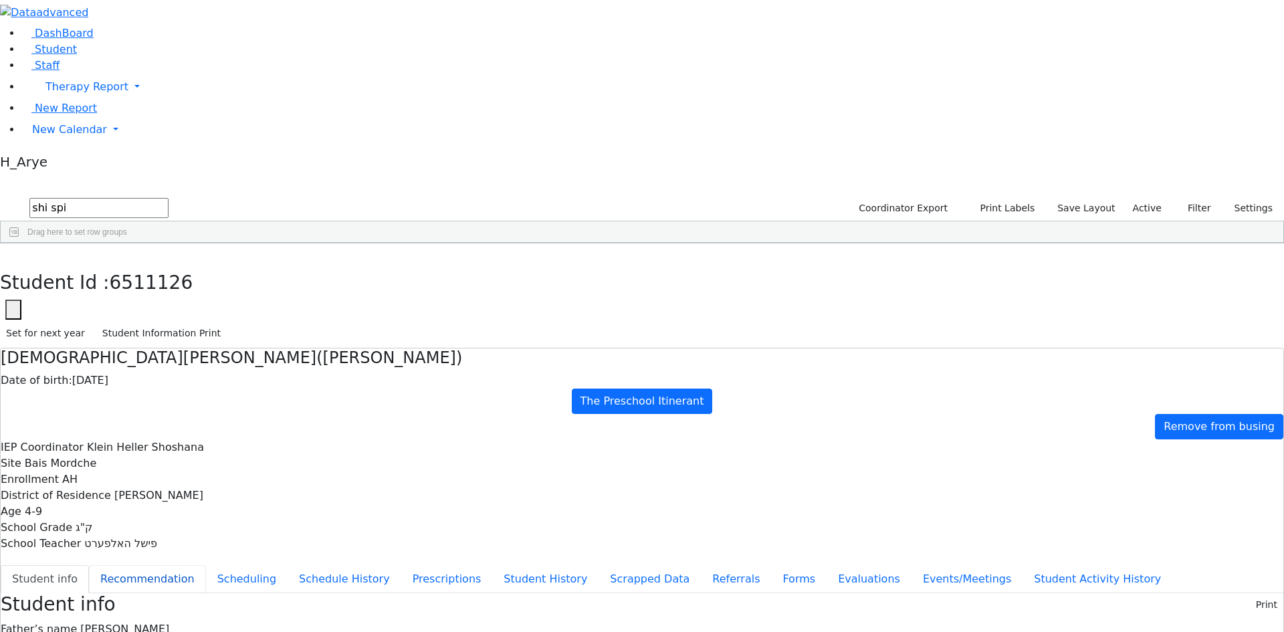
click at [206, 565] on button "Recommendation" at bounding box center [147, 579] width 117 height 28
checkbox input "true"
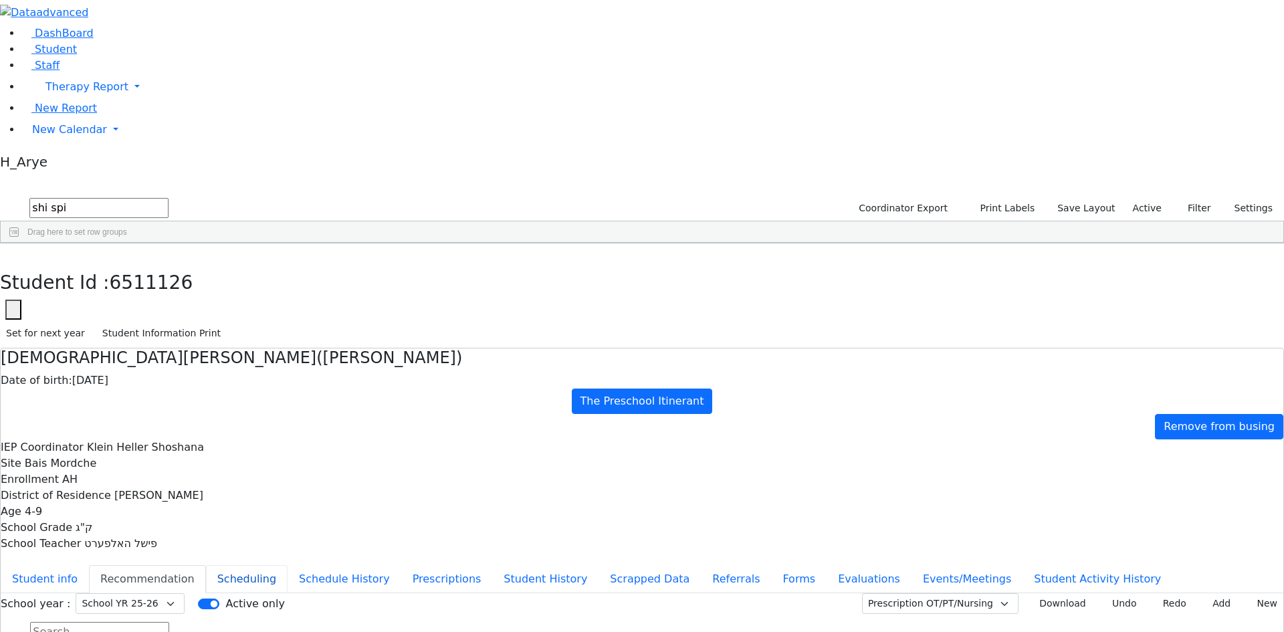
click at [288, 565] on button "Scheduling" at bounding box center [247, 579] width 82 height 28
click at [344, 565] on button "Schedule History" at bounding box center [345, 579] width 114 height 28
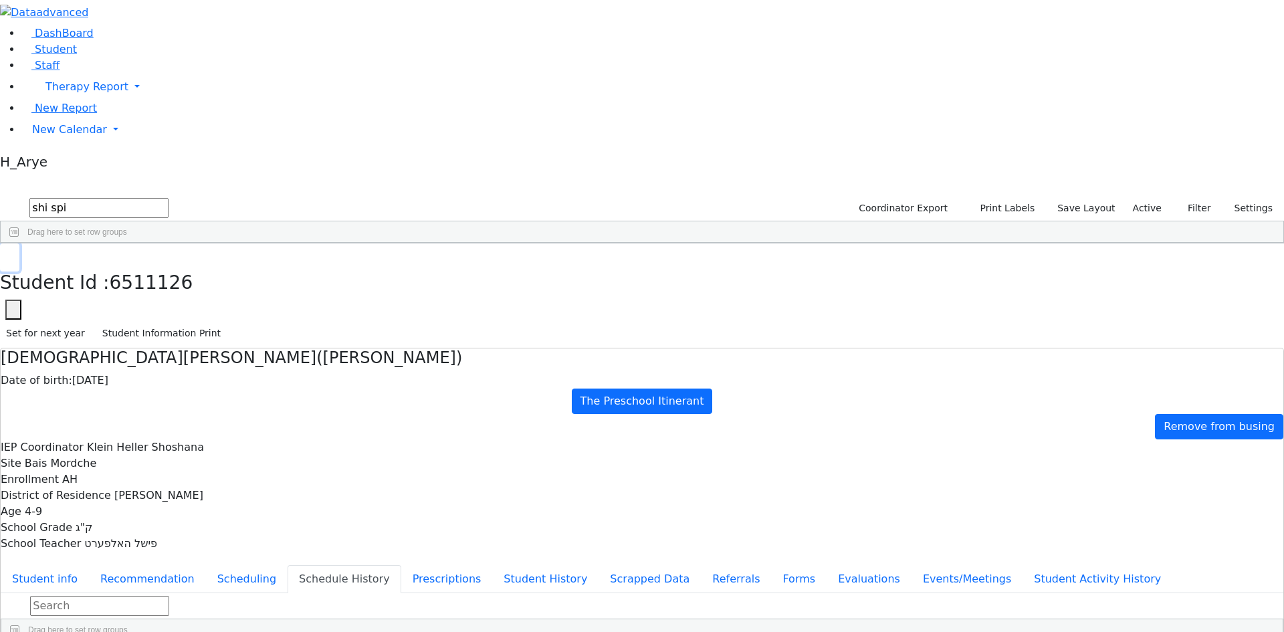
click at [6, 254] on use "button" at bounding box center [6, 254] width 0 height 0
